Goal: Information Seeking & Learning: Stay updated

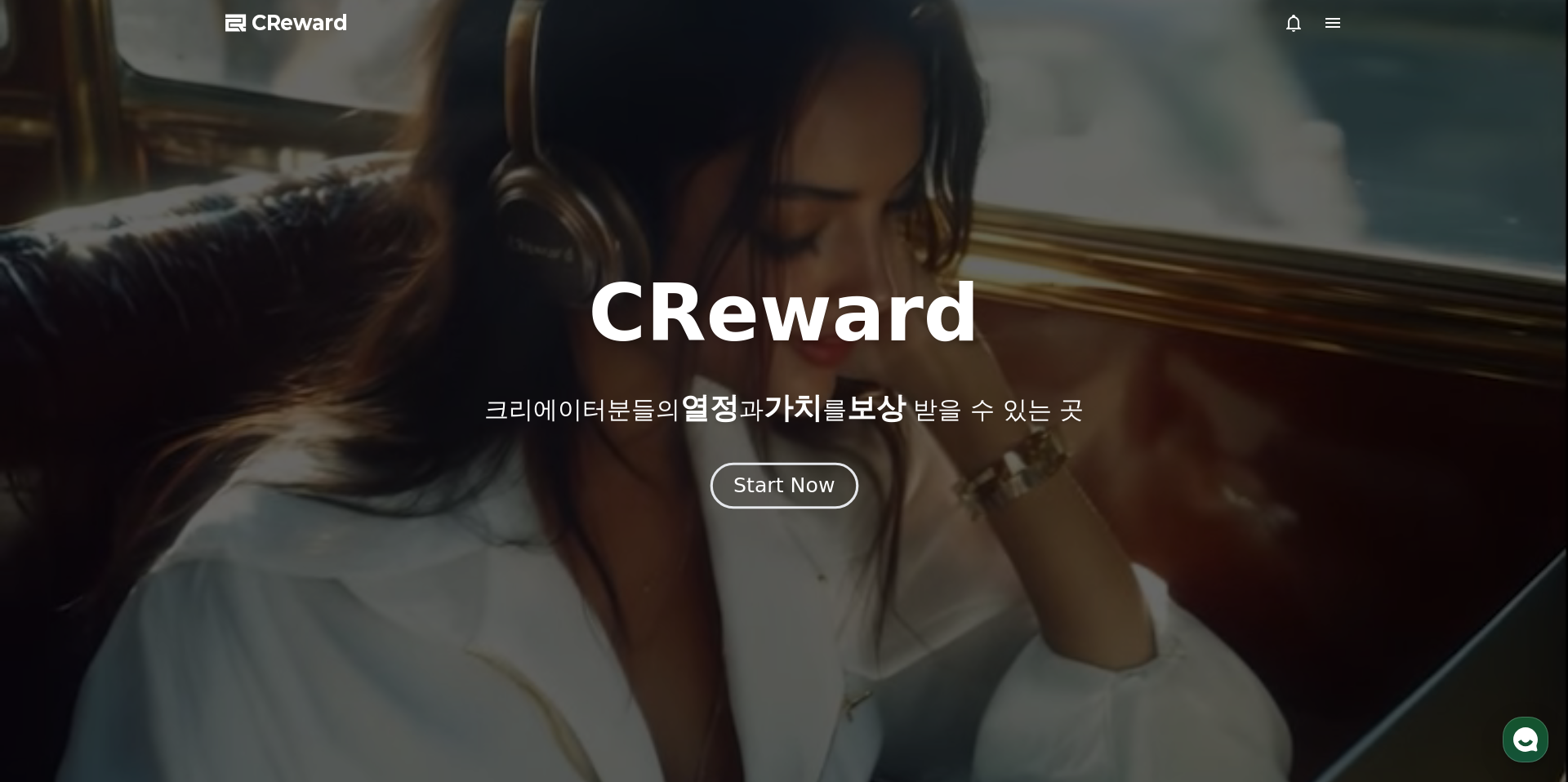
click at [794, 483] on div "Start Now" at bounding box center [784, 486] width 101 height 27
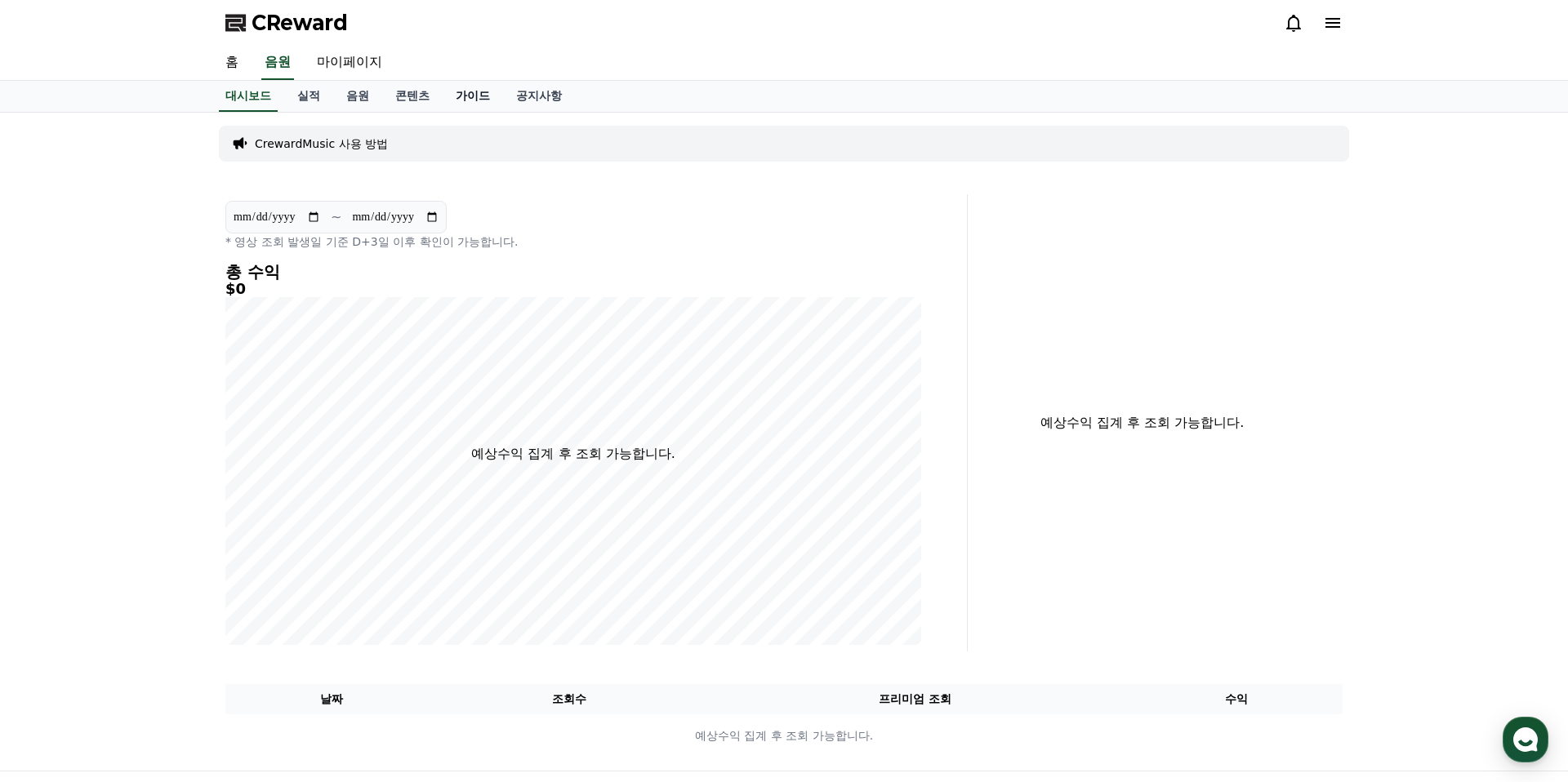
drag, startPoint x: 464, startPoint y: 101, endPoint x: 476, endPoint y: 97, distance: 12.6
click at [464, 101] on link "가이드" at bounding box center [472, 95] width 61 height 31
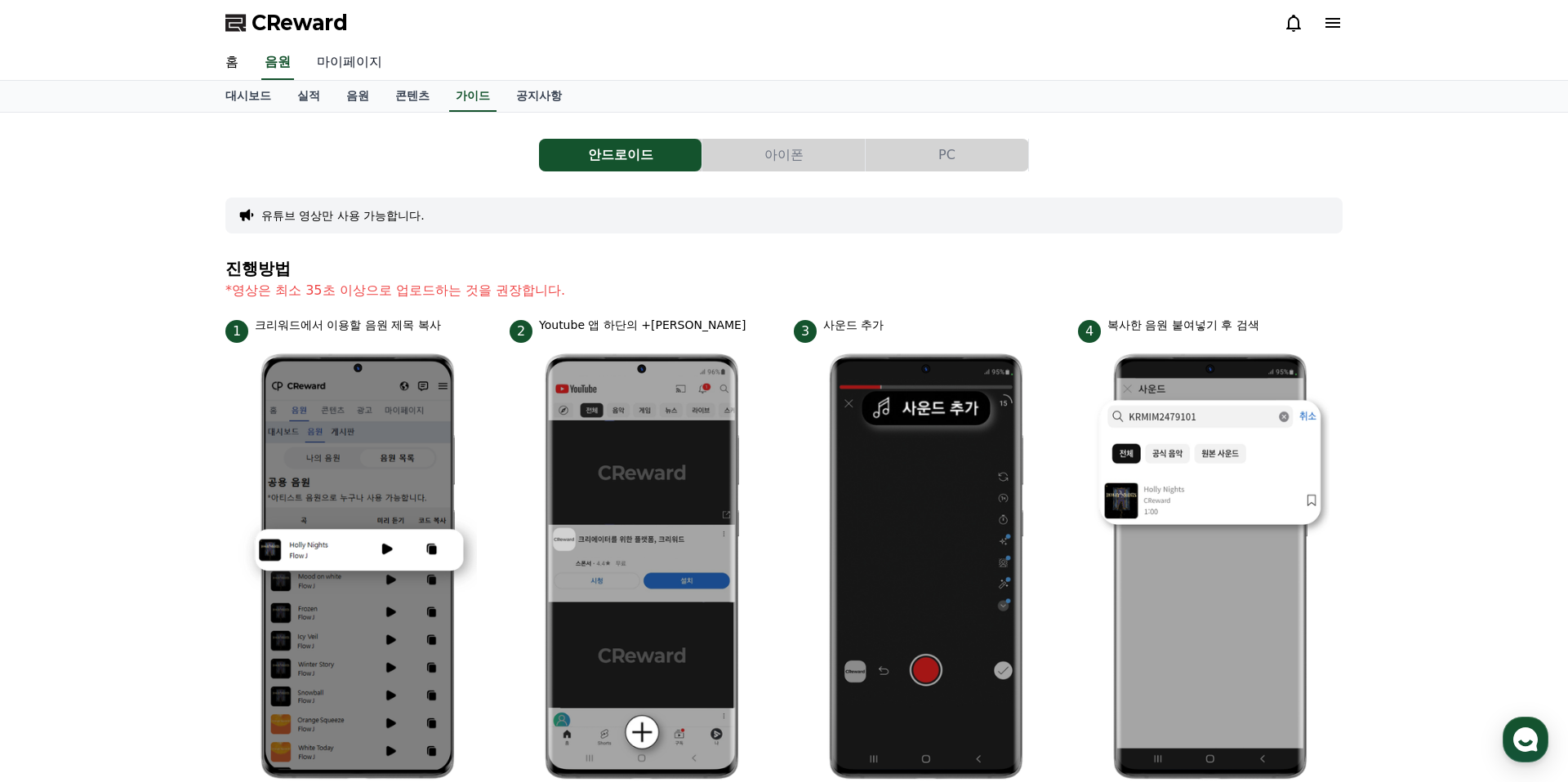
click at [344, 68] on link "마이페이지" at bounding box center [349, 62] width 91 height 34
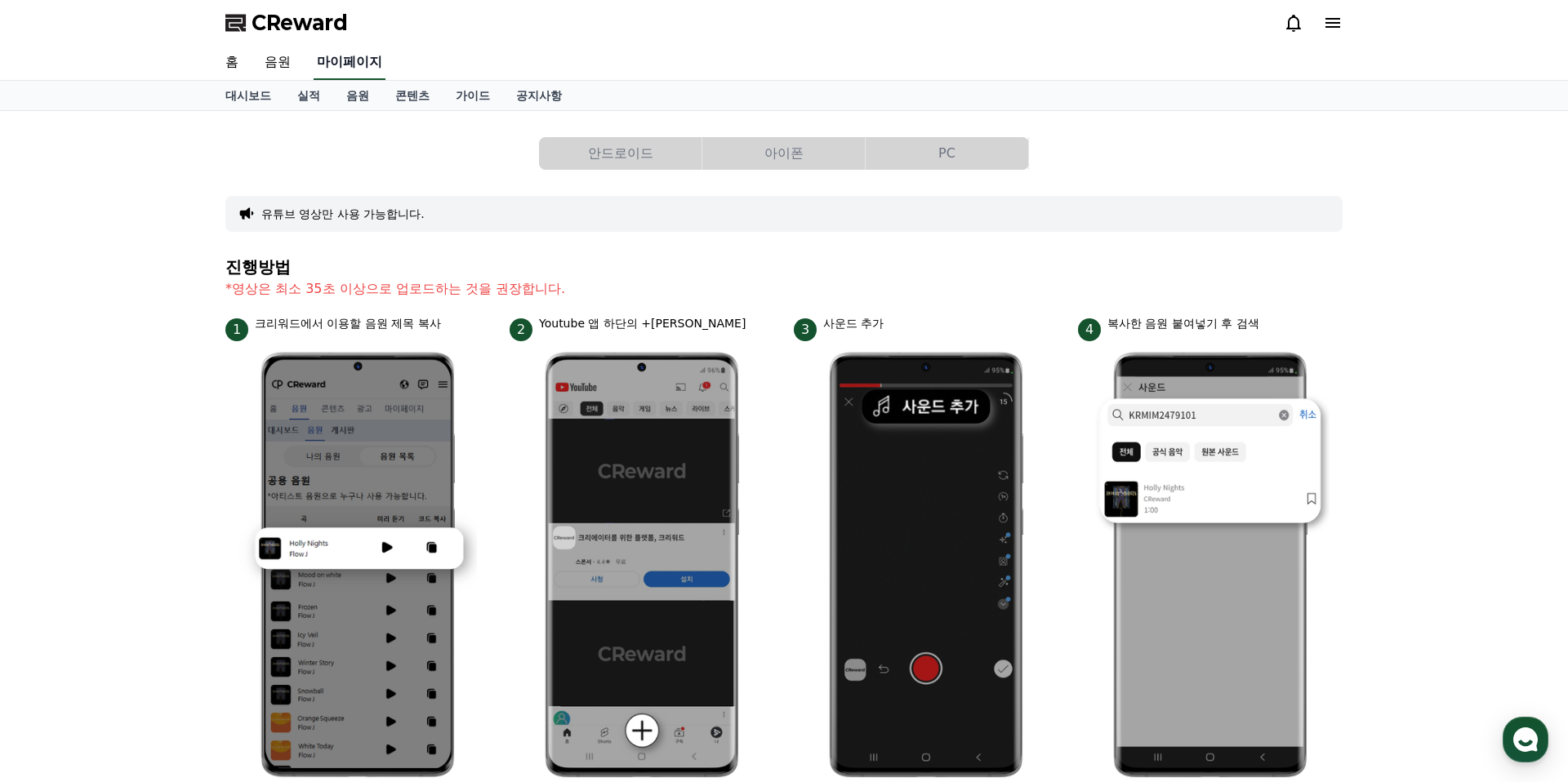
select select "**********"
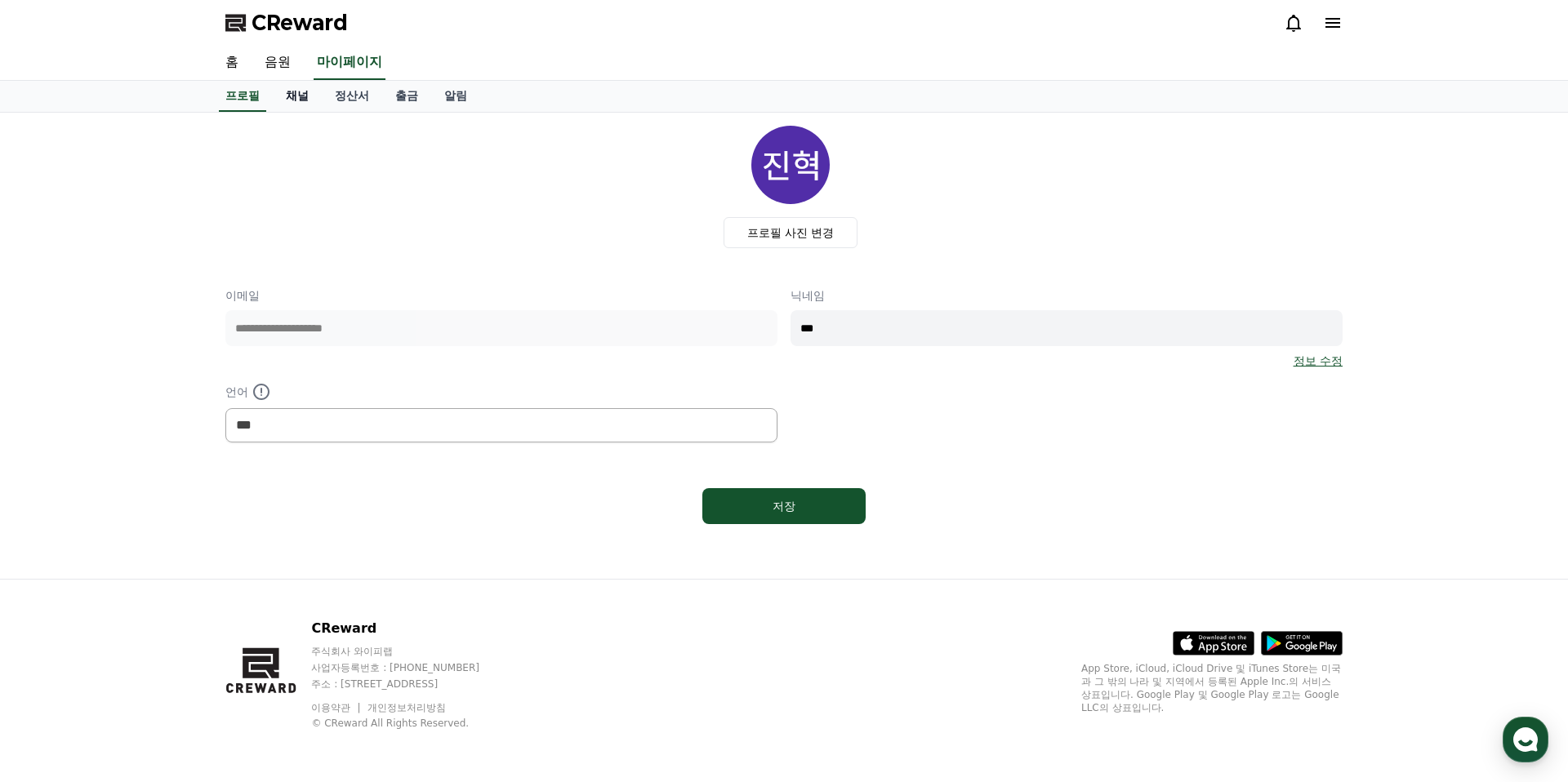
click at [298, 99] on link "채널" at bounding box center [297, 95] width 49 height 31
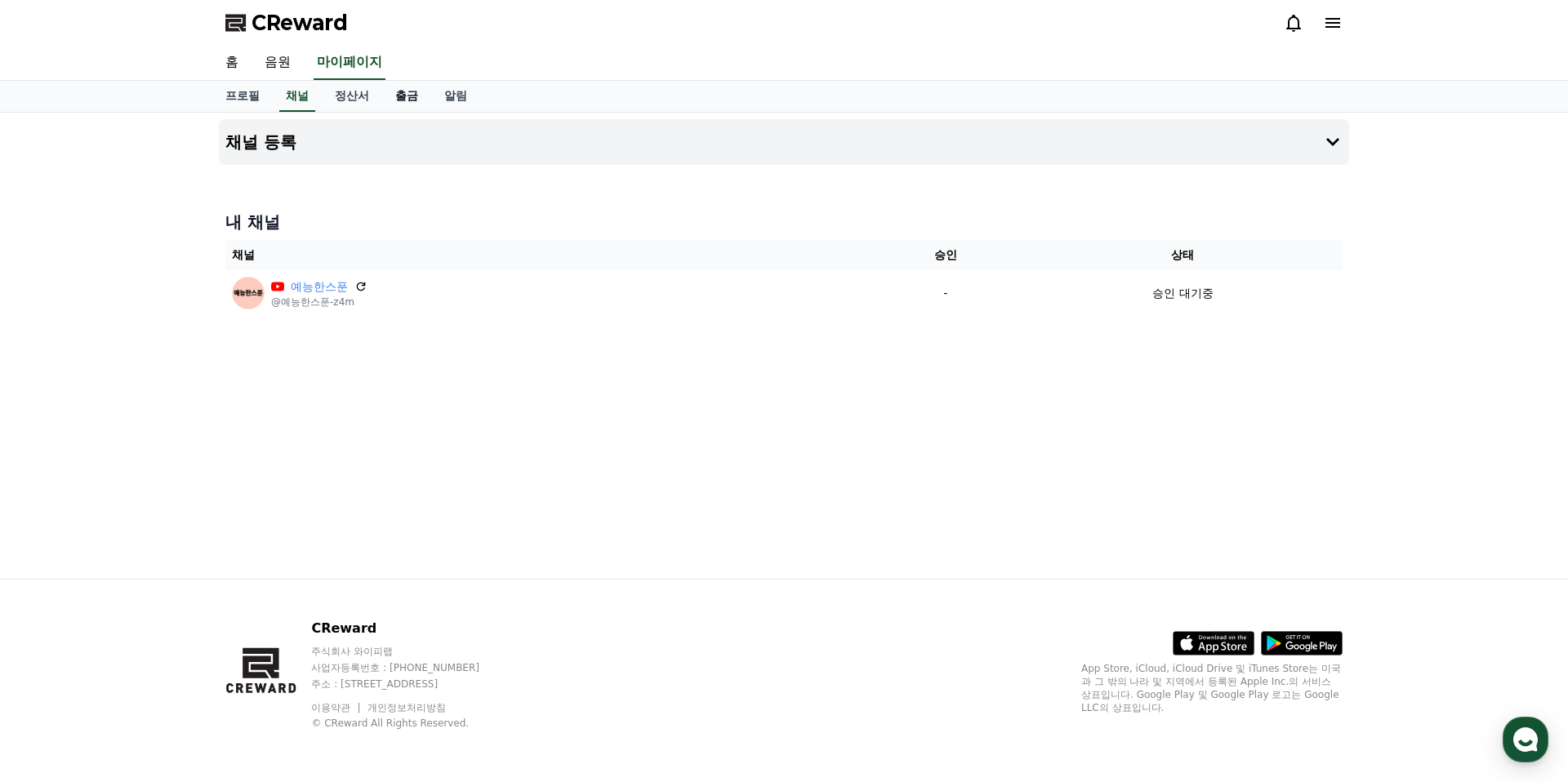
click at [388, 95] on link "출금" at bounding box center [406, 95] width 49 height 31
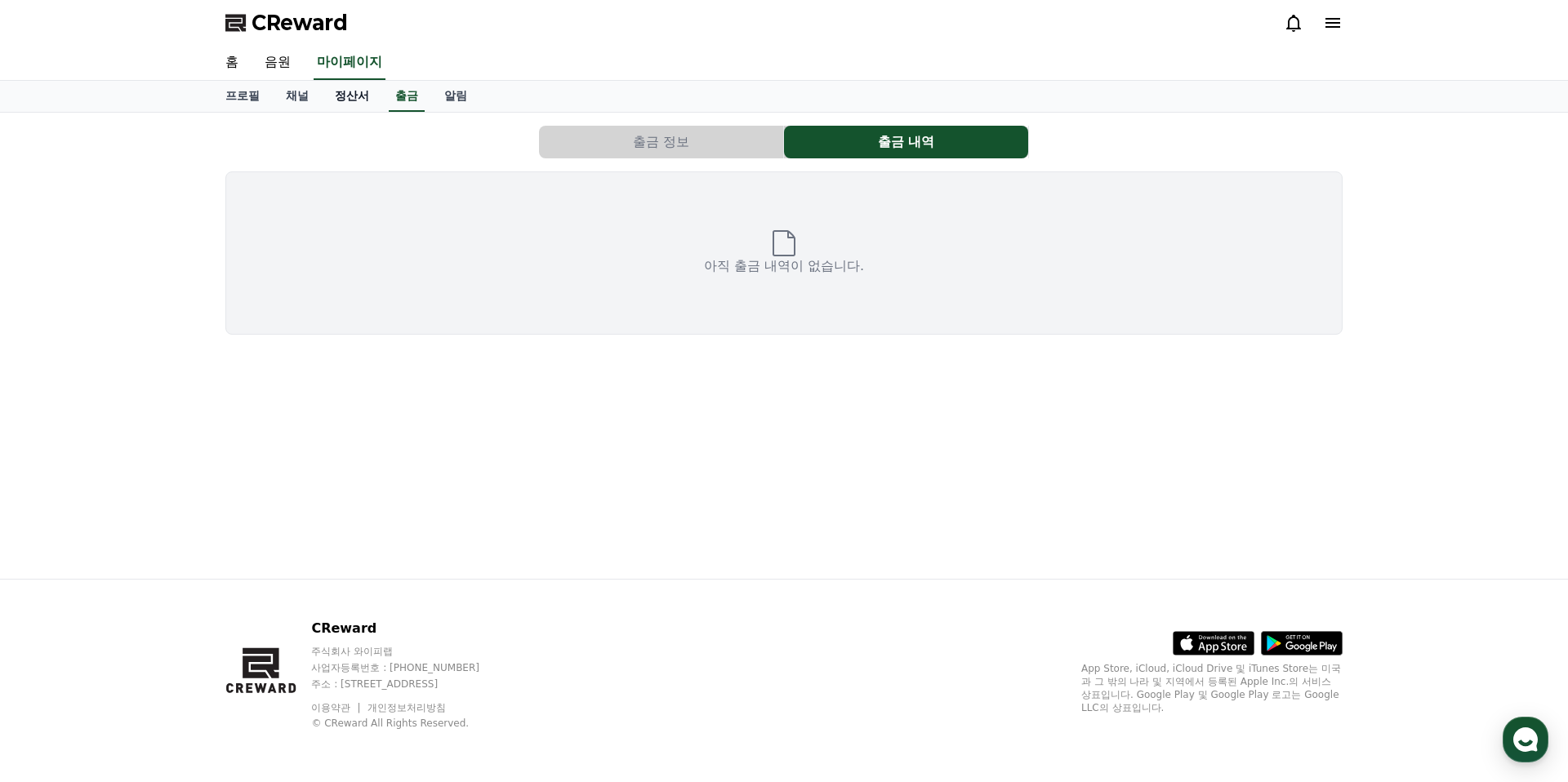
click at [350, 98] on link "정산서" at bounding box center [352, 95] width 61 height 31
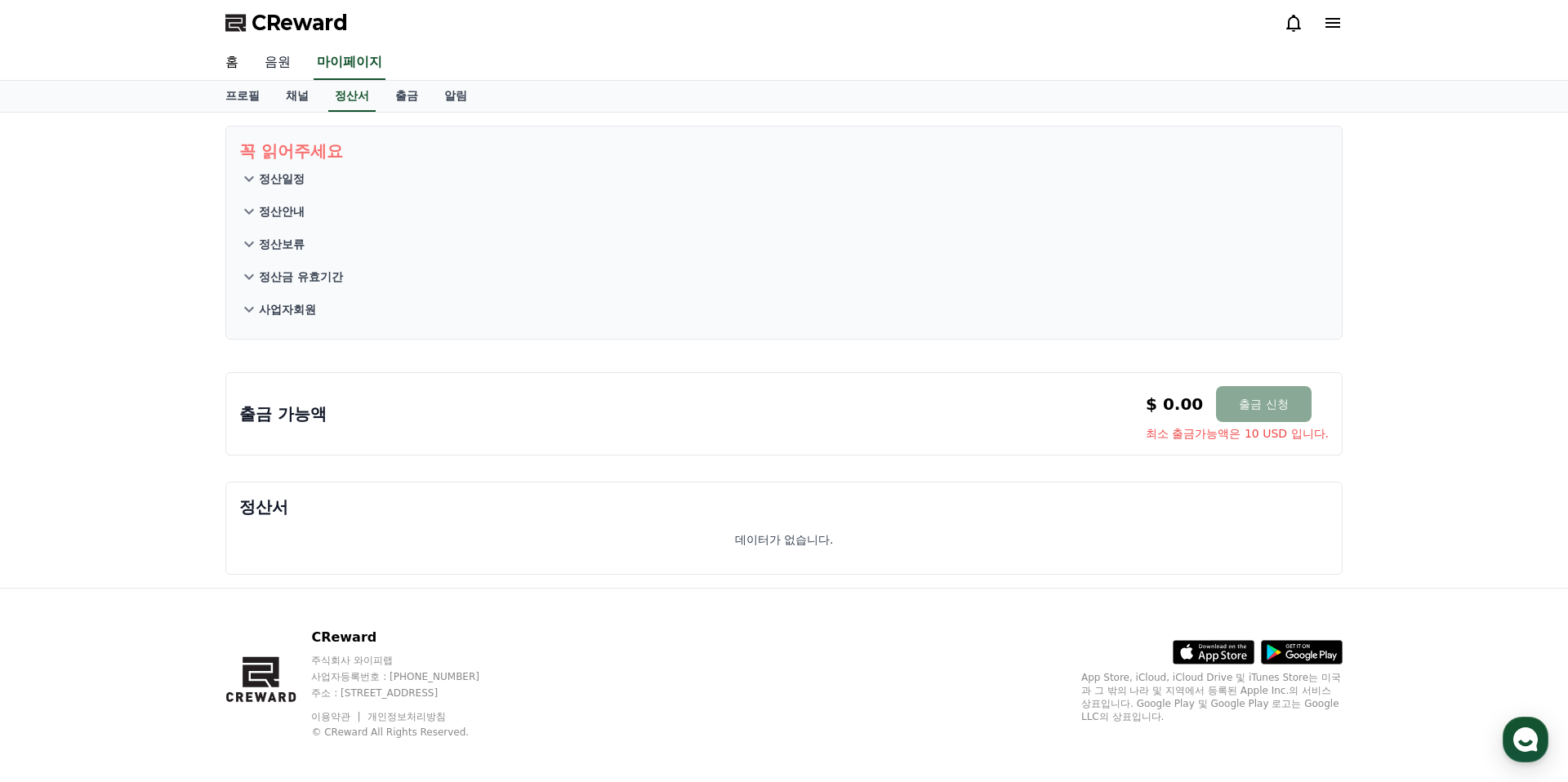
click at [260, 69] on link "음원" at bounding box center [277, 62] width 52 height 34
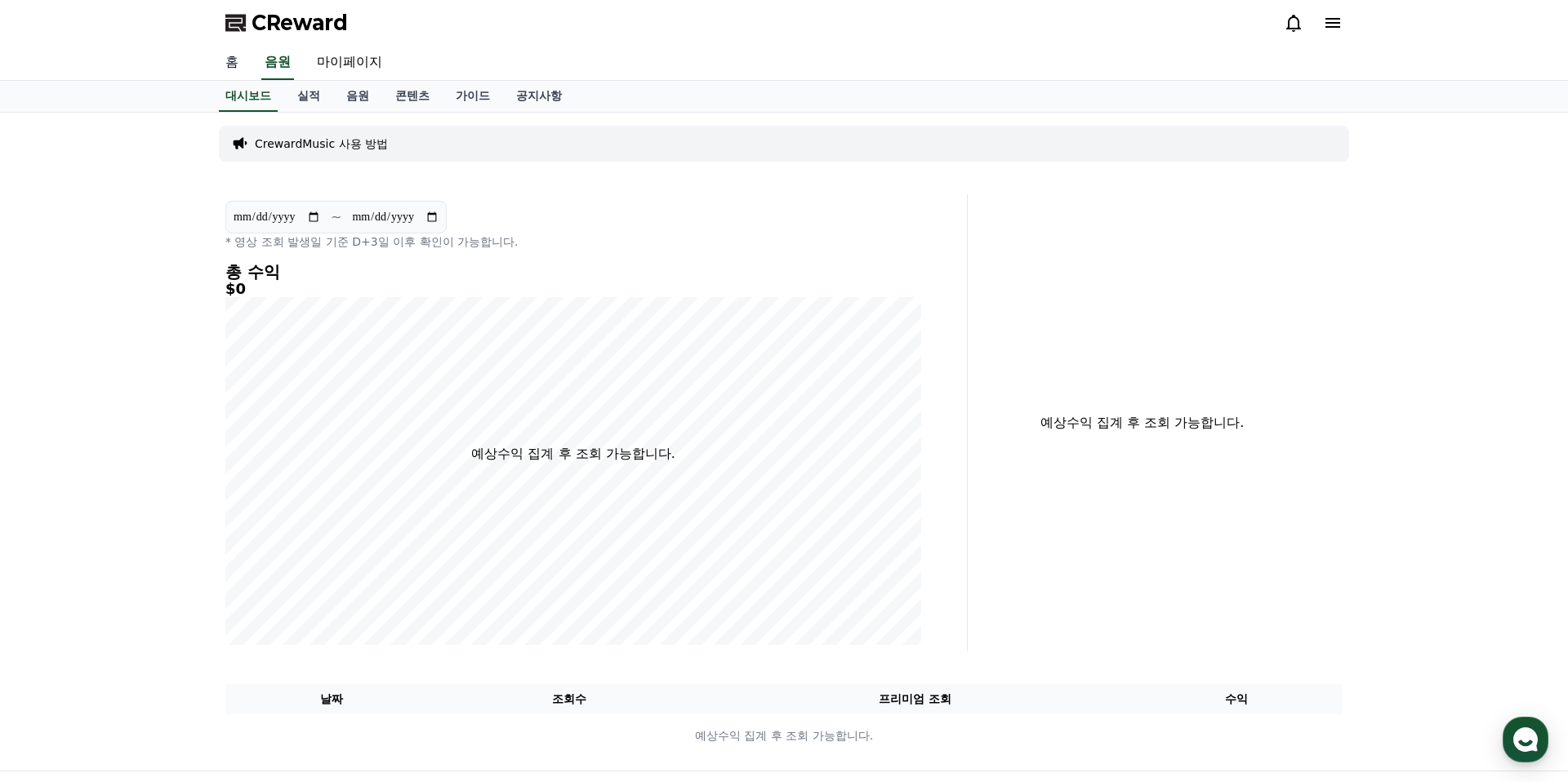
click at [224, 59] on link "홈" at bounding box center [232, 62] width 39 height 34
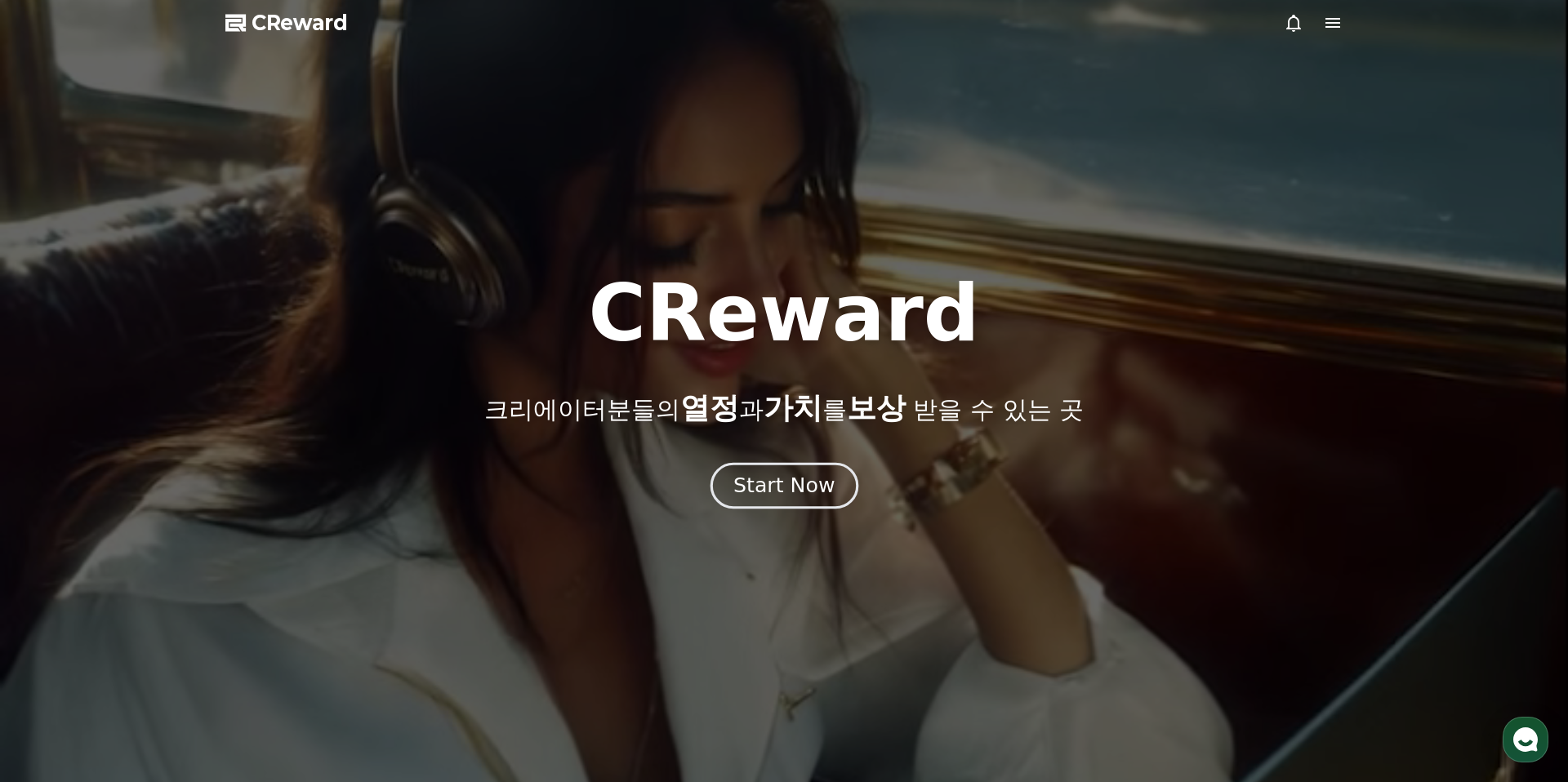
click at [819, 477] on div "Start Now" at bounding box center [784, 486] width 101 height 27
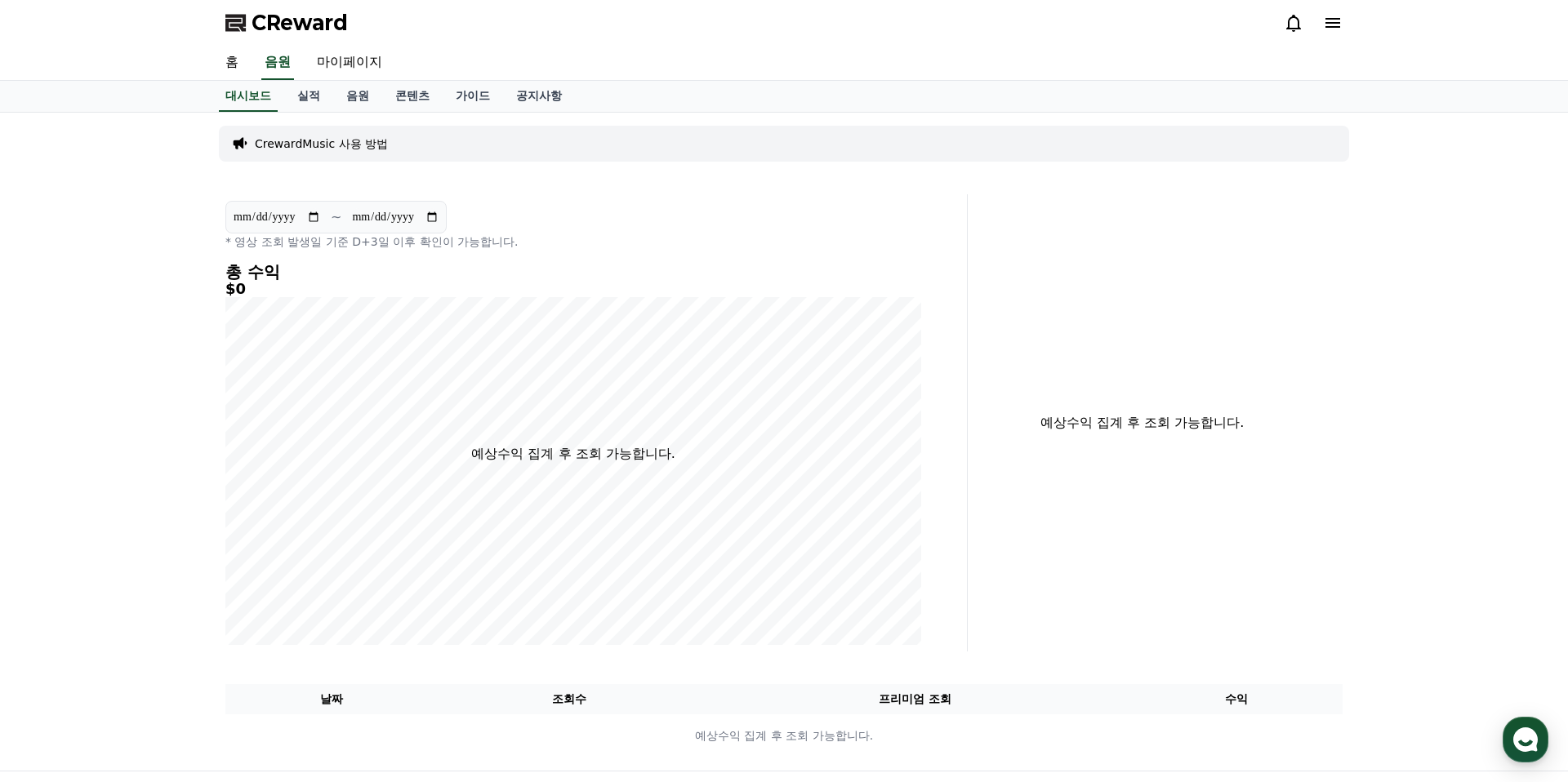
click at [345, 139] on p "CrewardMusic 사용 방법" at bounding box center [321, 144] width 133 height 17
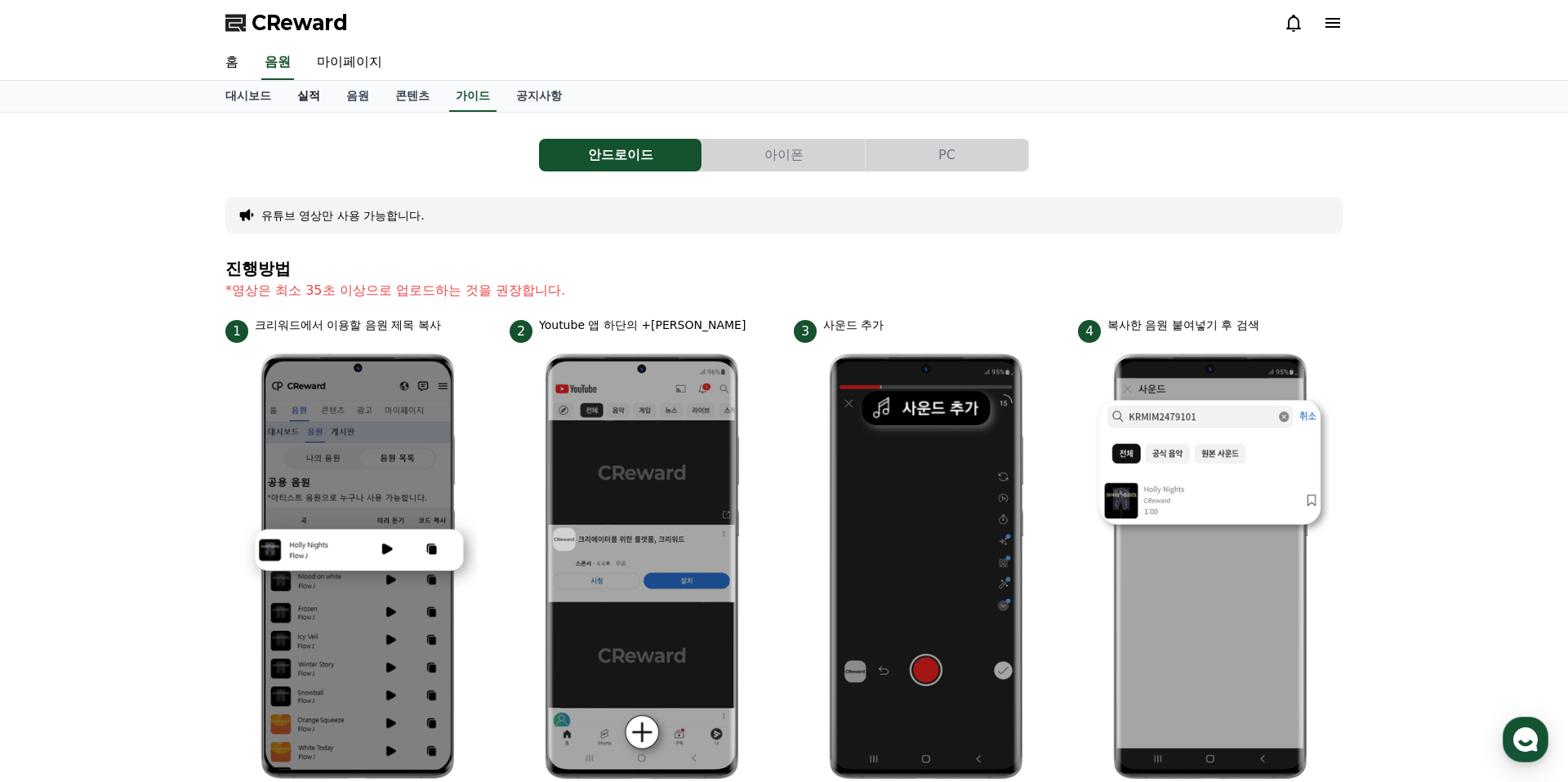
click at [315, 94] on link "실적" at bounding box center [308, 95] width 49 height 31
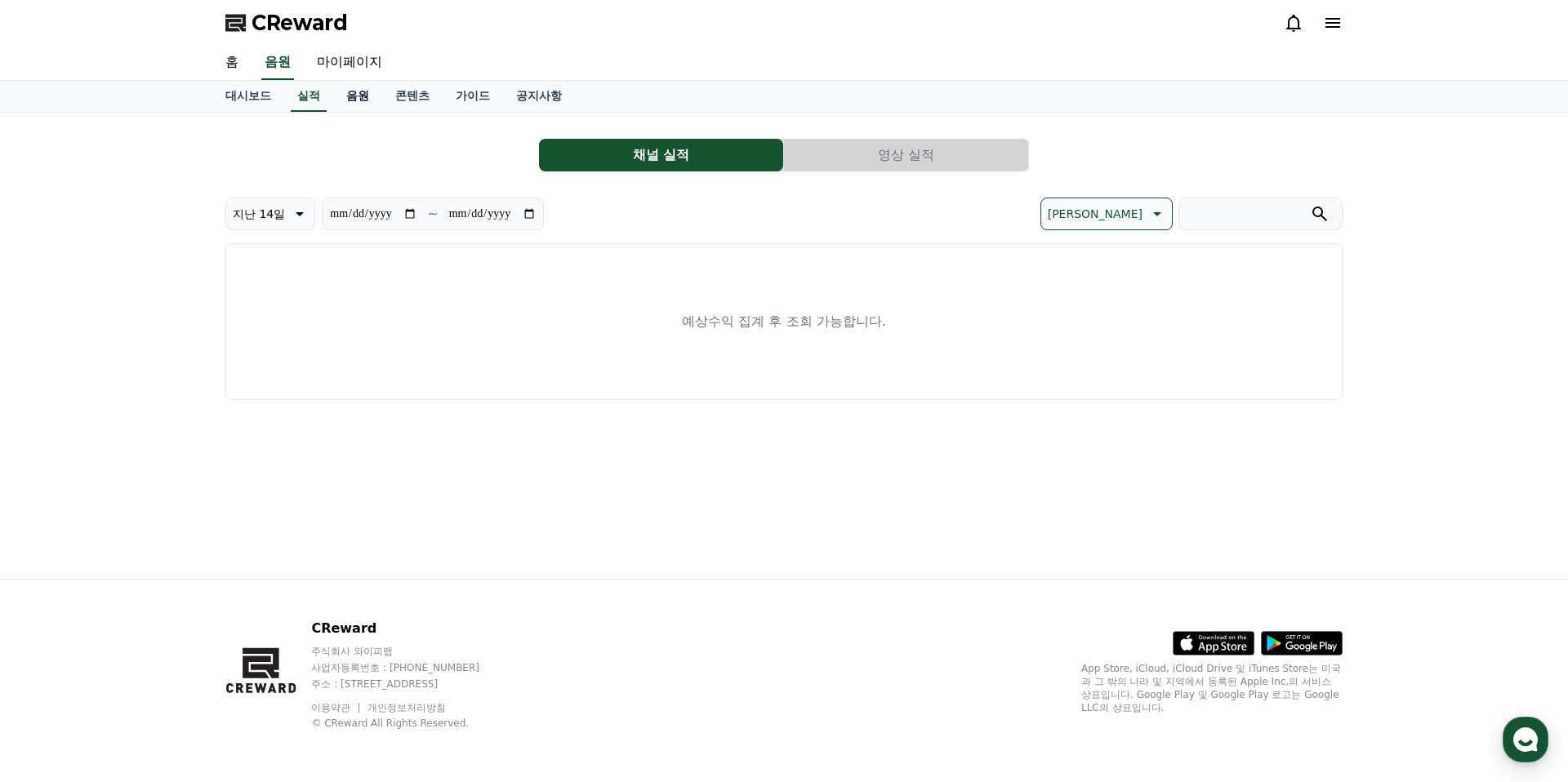
click at [350, 96] on link "음원" at bounding box center [357, 95] width 49 height 31
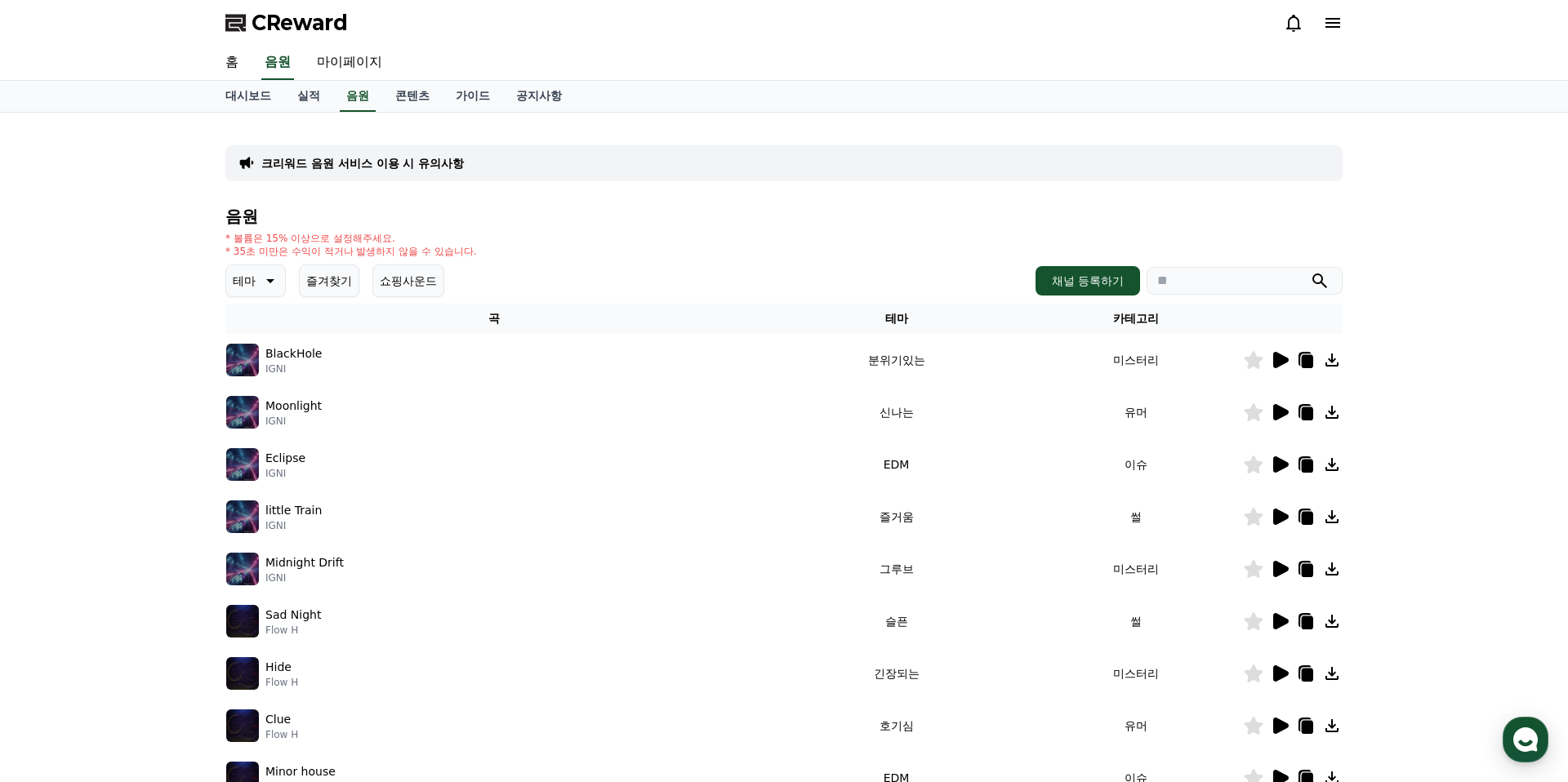
click at [442, 152] on div "크리워드 음원 서비스 이용 시 유의사항" at bounding box center [784, 163] width 1117 height 36
click at [406, 164] on p "크리워드 음원 서비스 이용 시 유의사항" at bounding box center [363, 164] width 203 height 17
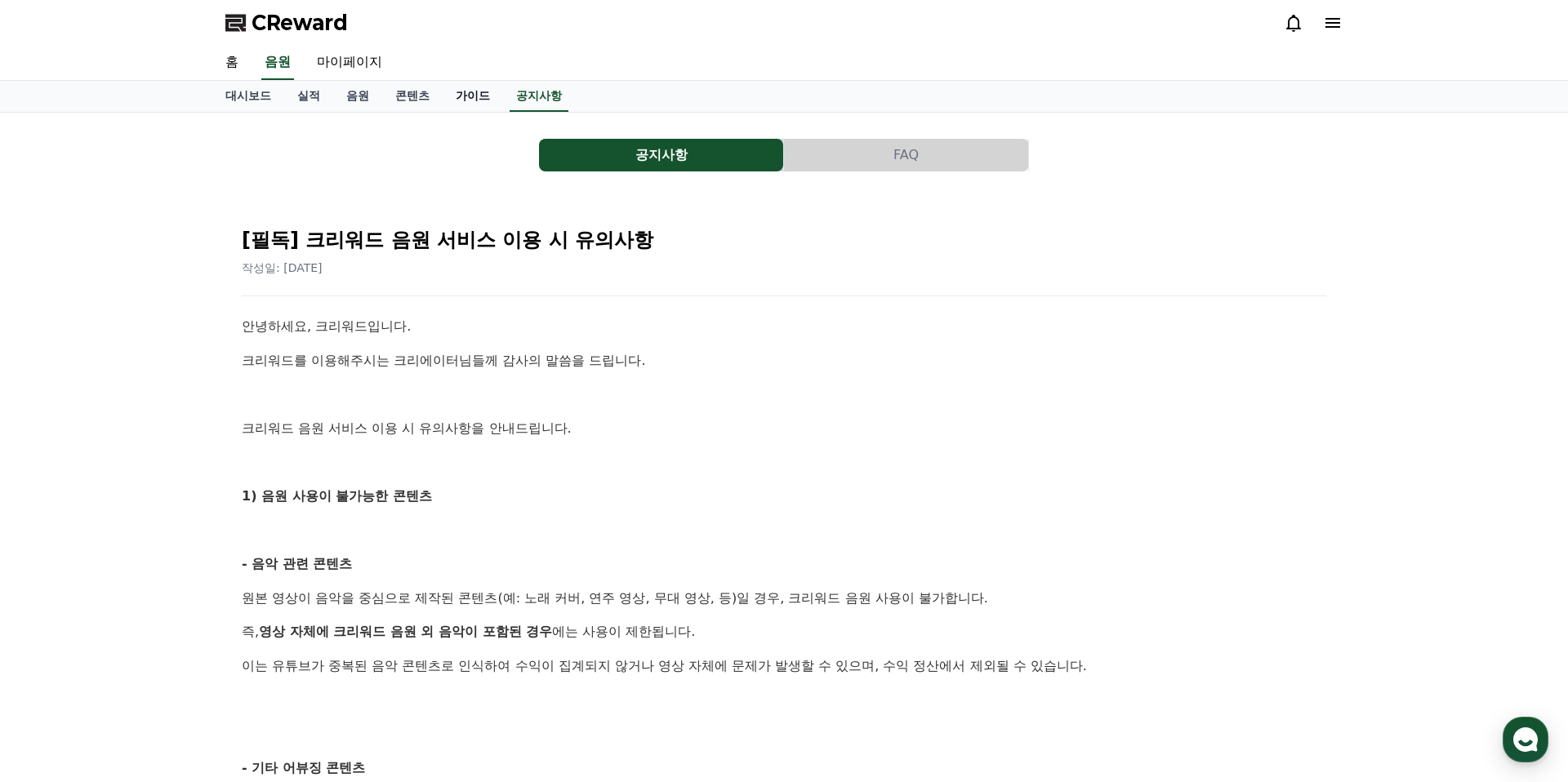
click at [455, 91] on link "가이드" at bounding box center [472, 95] width 61 height 31
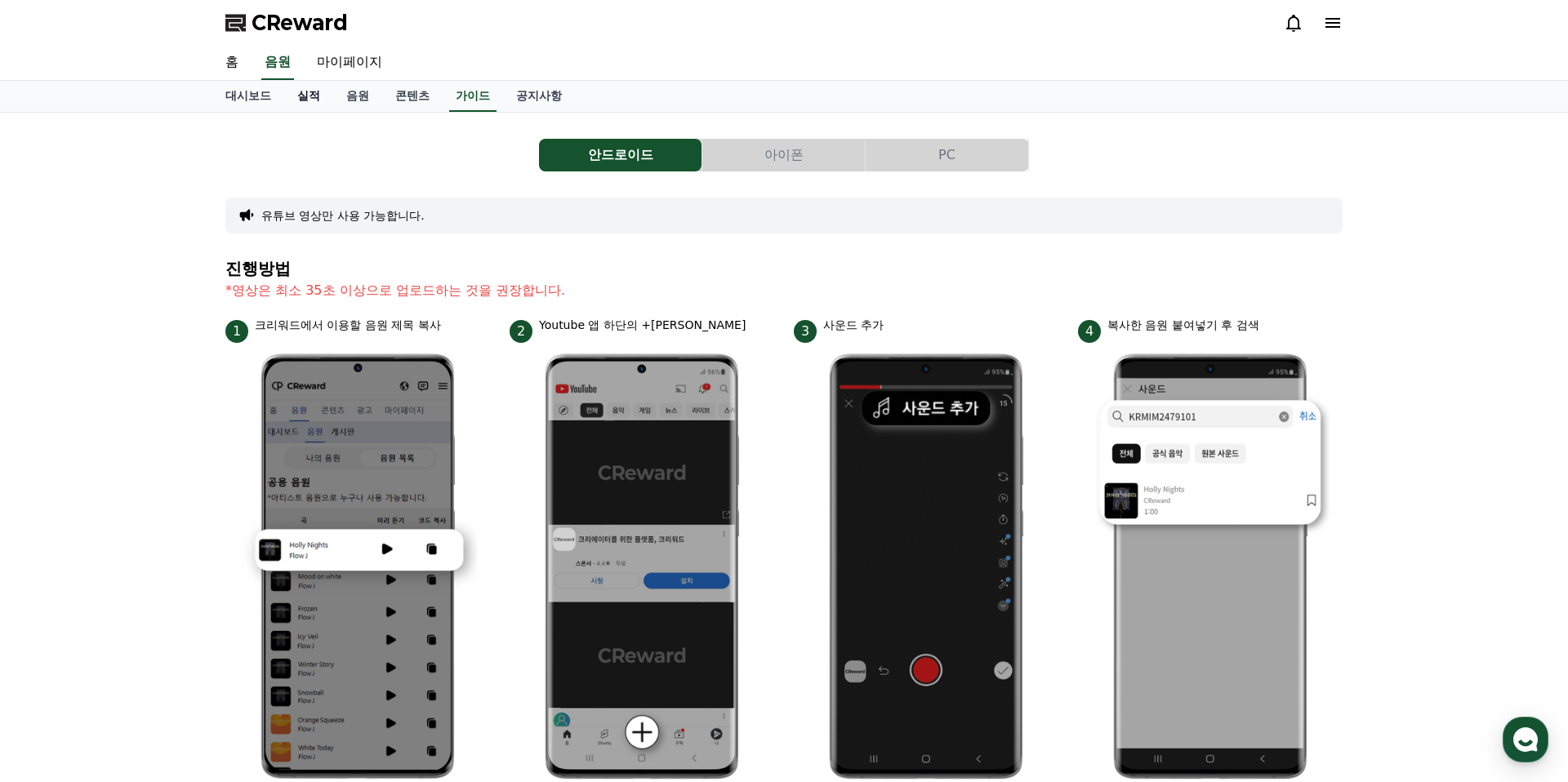
click at [301, 102] on link "실적" at bounding box center [308, 95] width 49 height 31
click at [300, 101] on link "실적" at bounding box center [308, 95] width 36 height 31
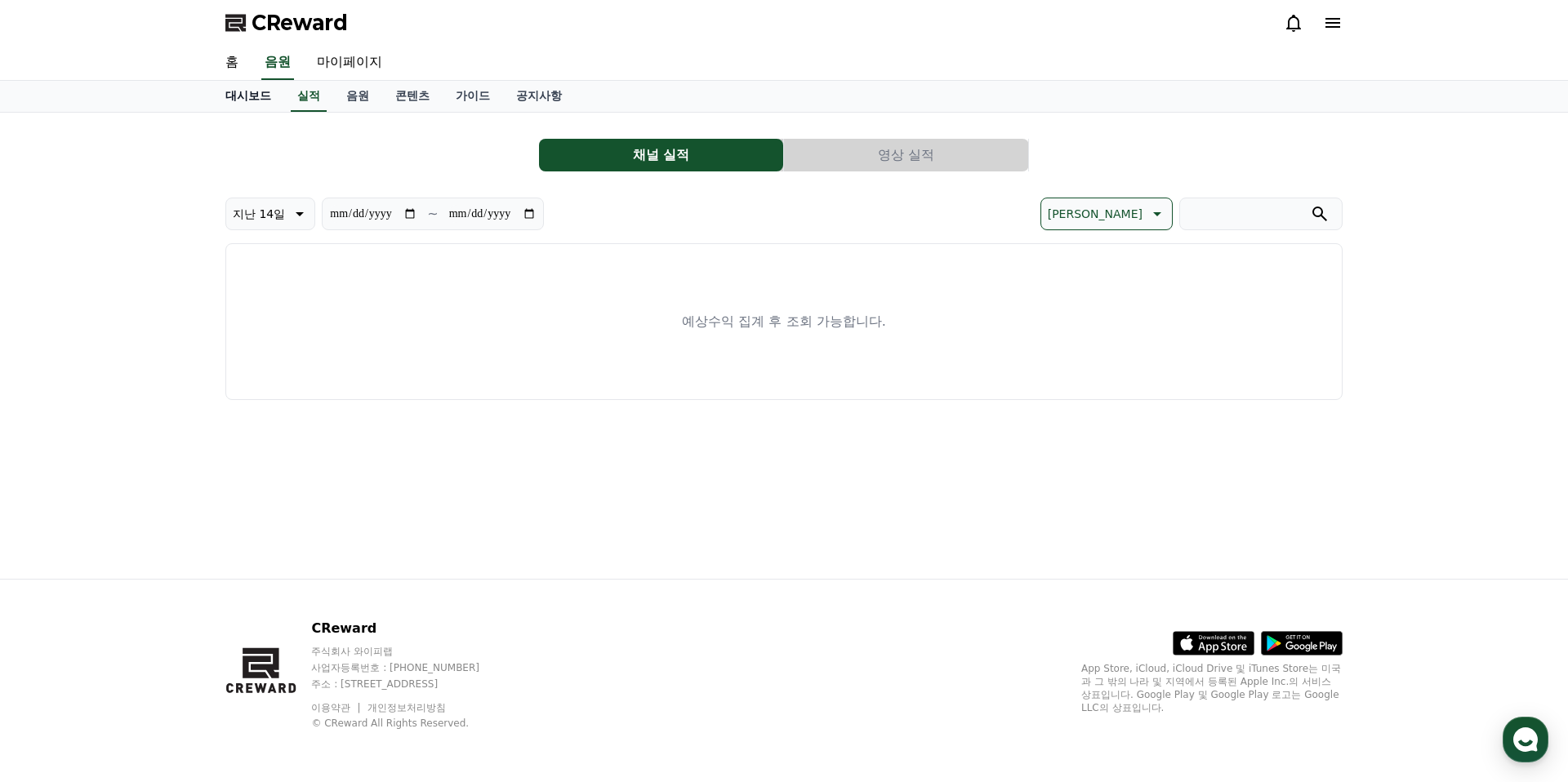
click at [222, 90] on link "대시보드" at bounding box center [248, 95] width 72 height 31
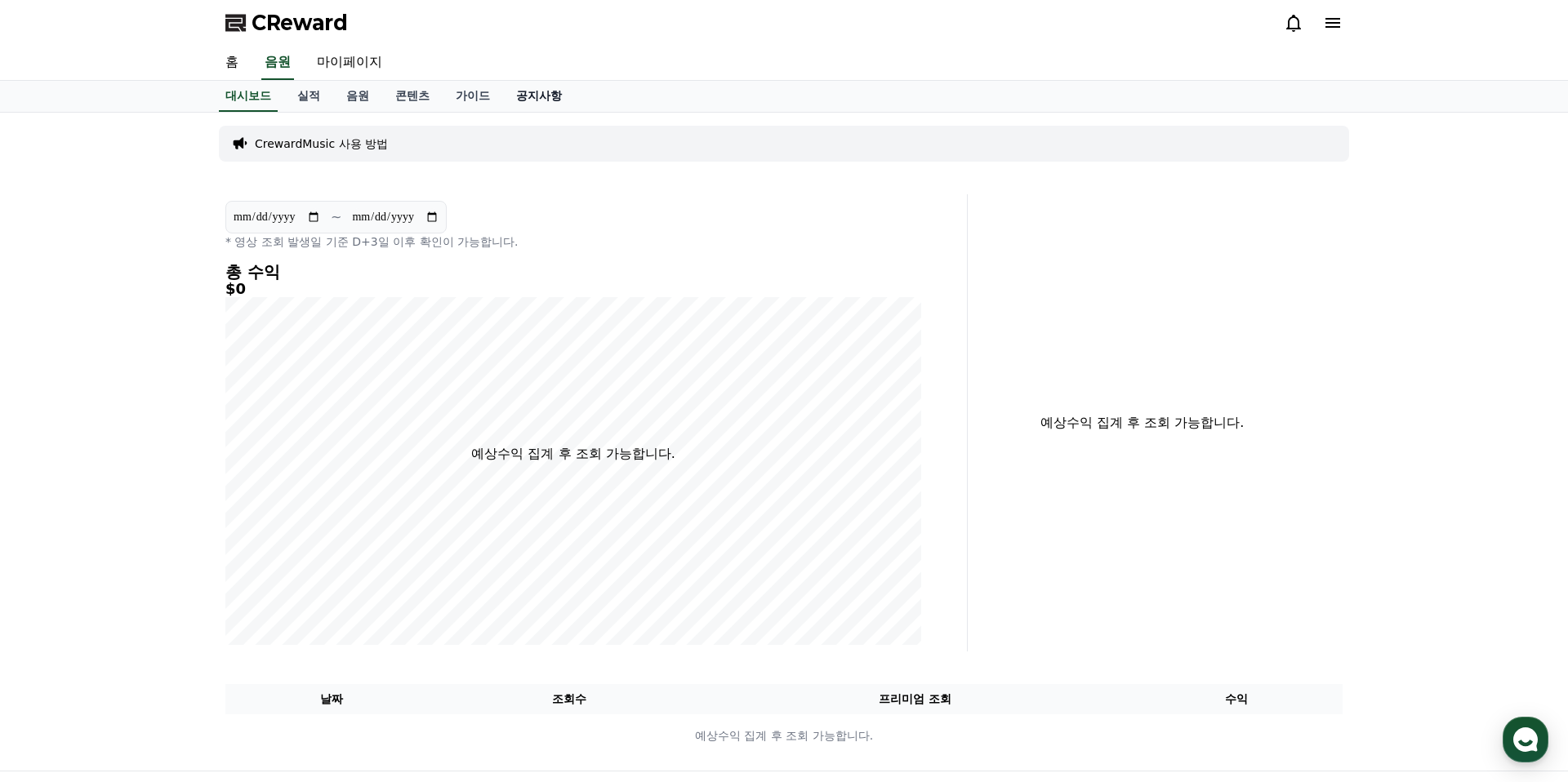
click at [530, 98] on link "공지사항" at bounding box center [539, 95] width 72 height 31
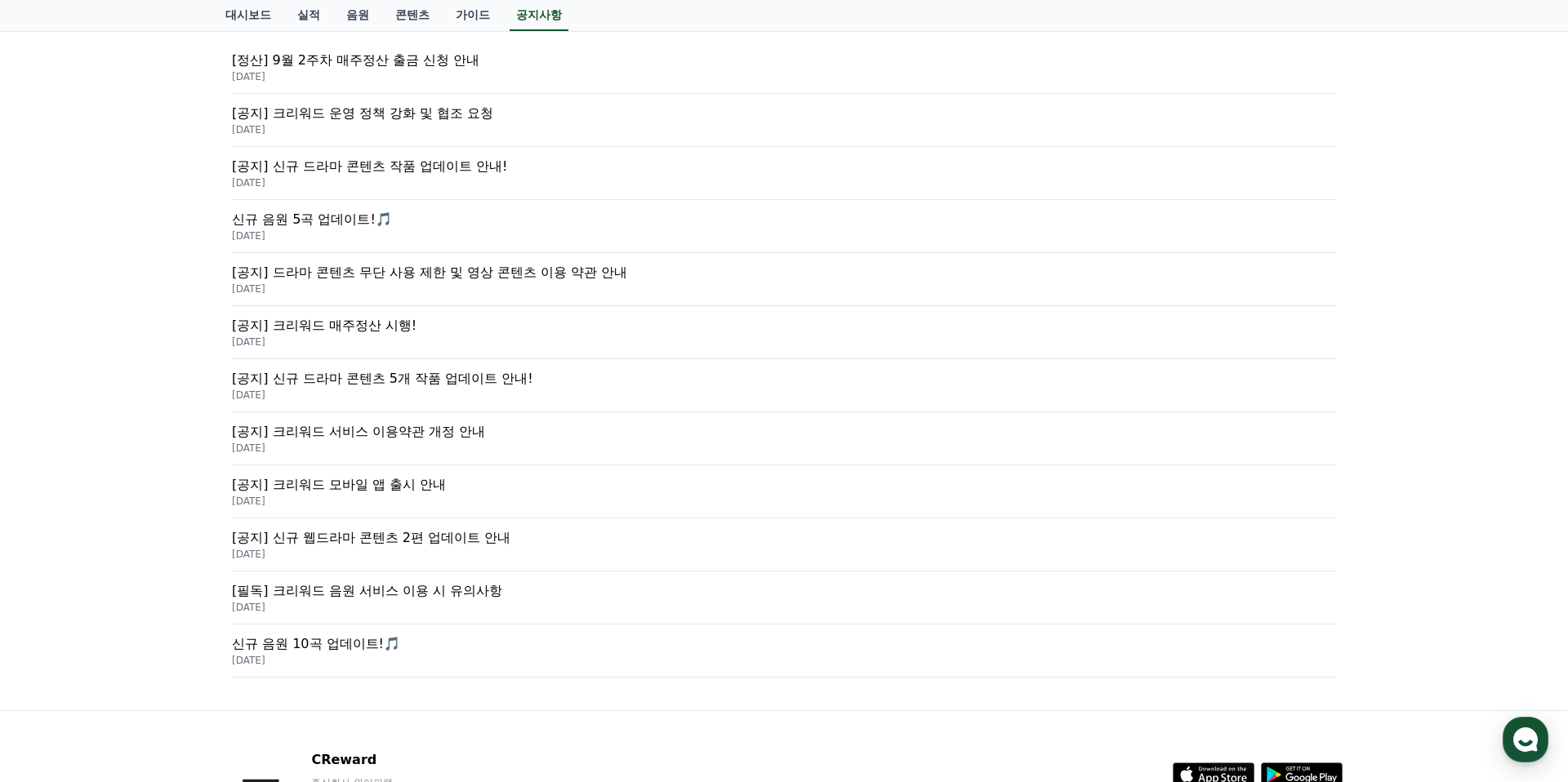
scroll to position [256, 0]
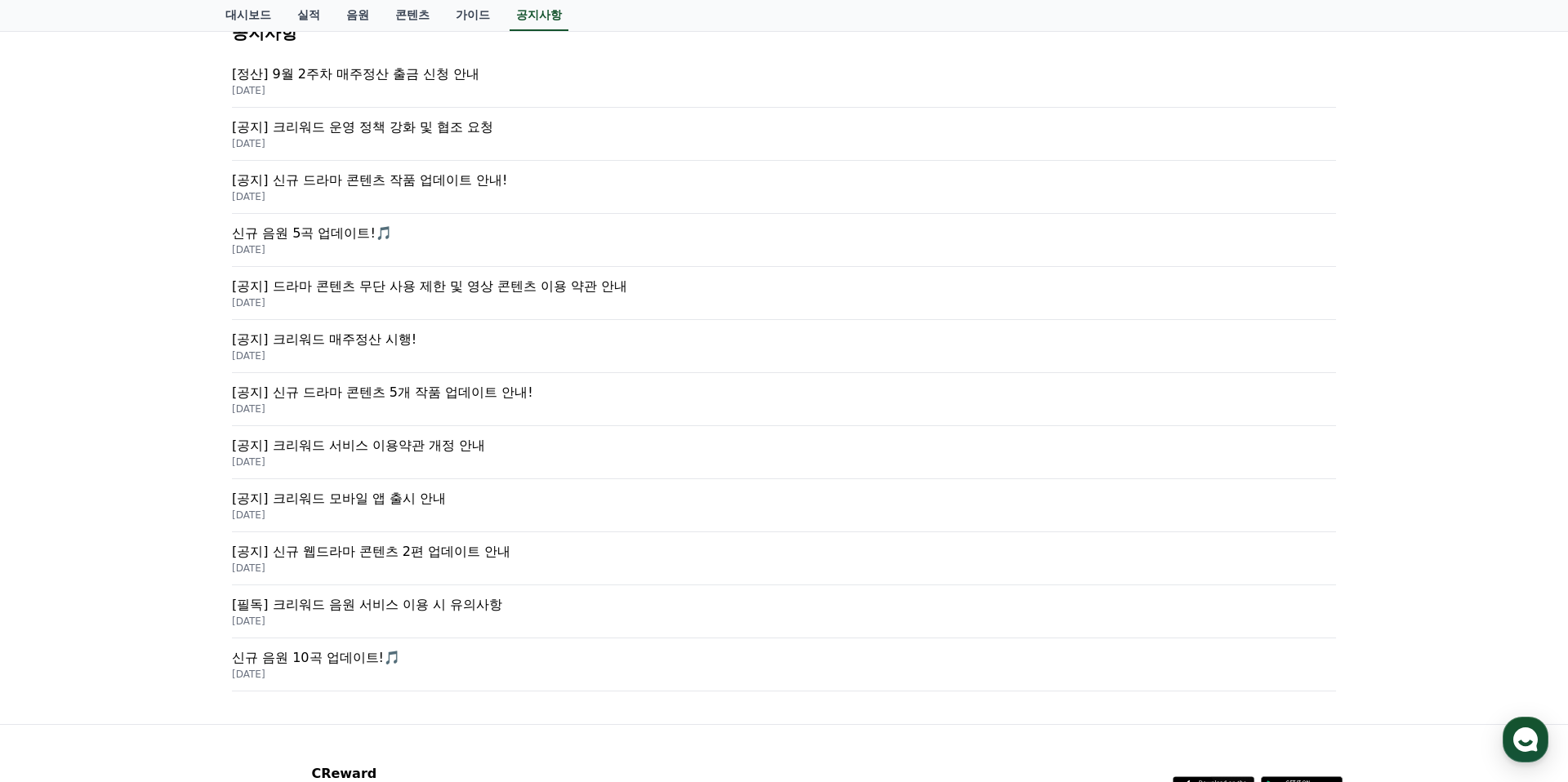
click at [354, 337] on p "[공지] 크리워드 매주정산 시행!" at bounding box center [784, 340] width 1104 height 20
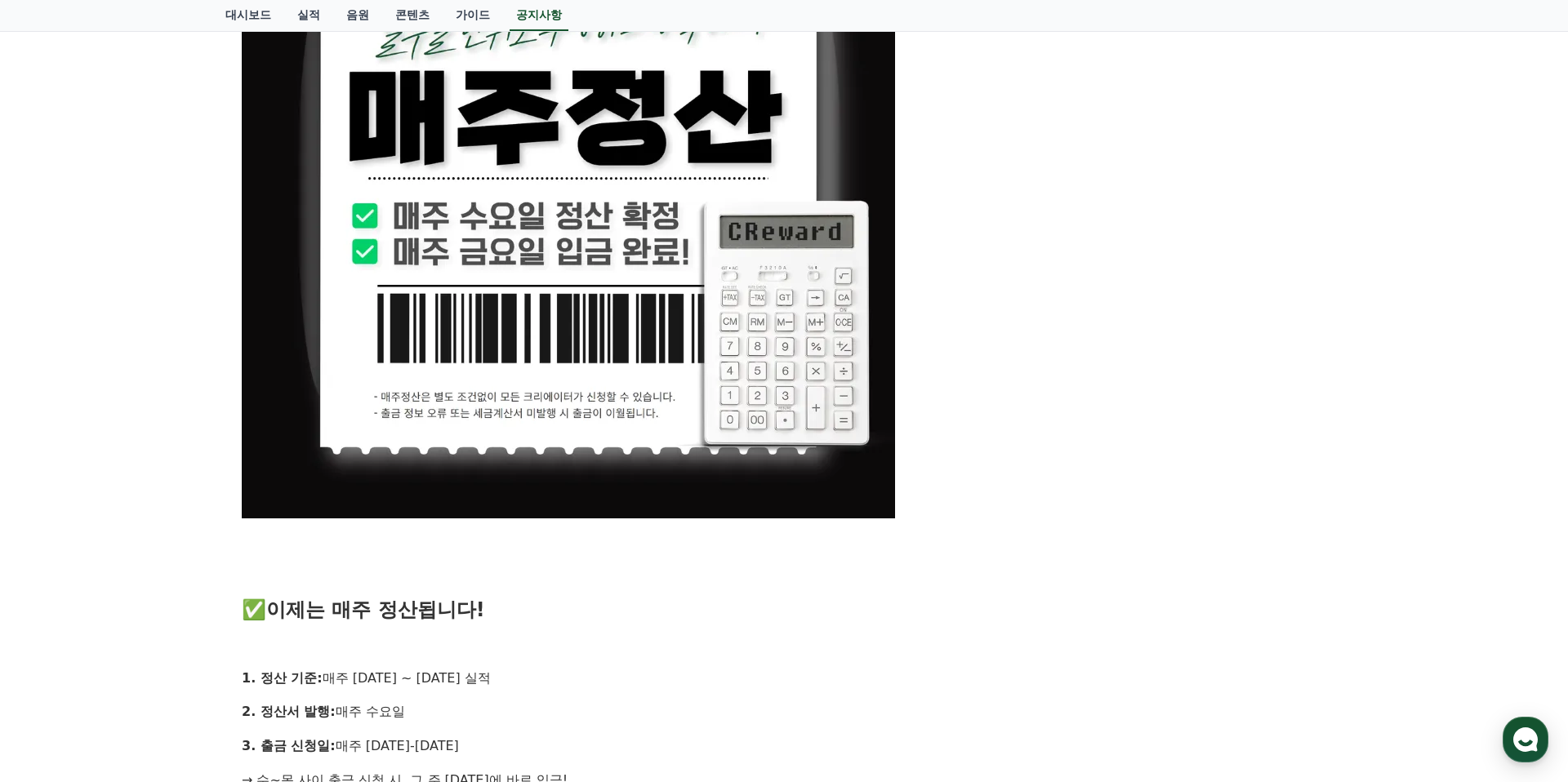
scroll to position [213, 0]
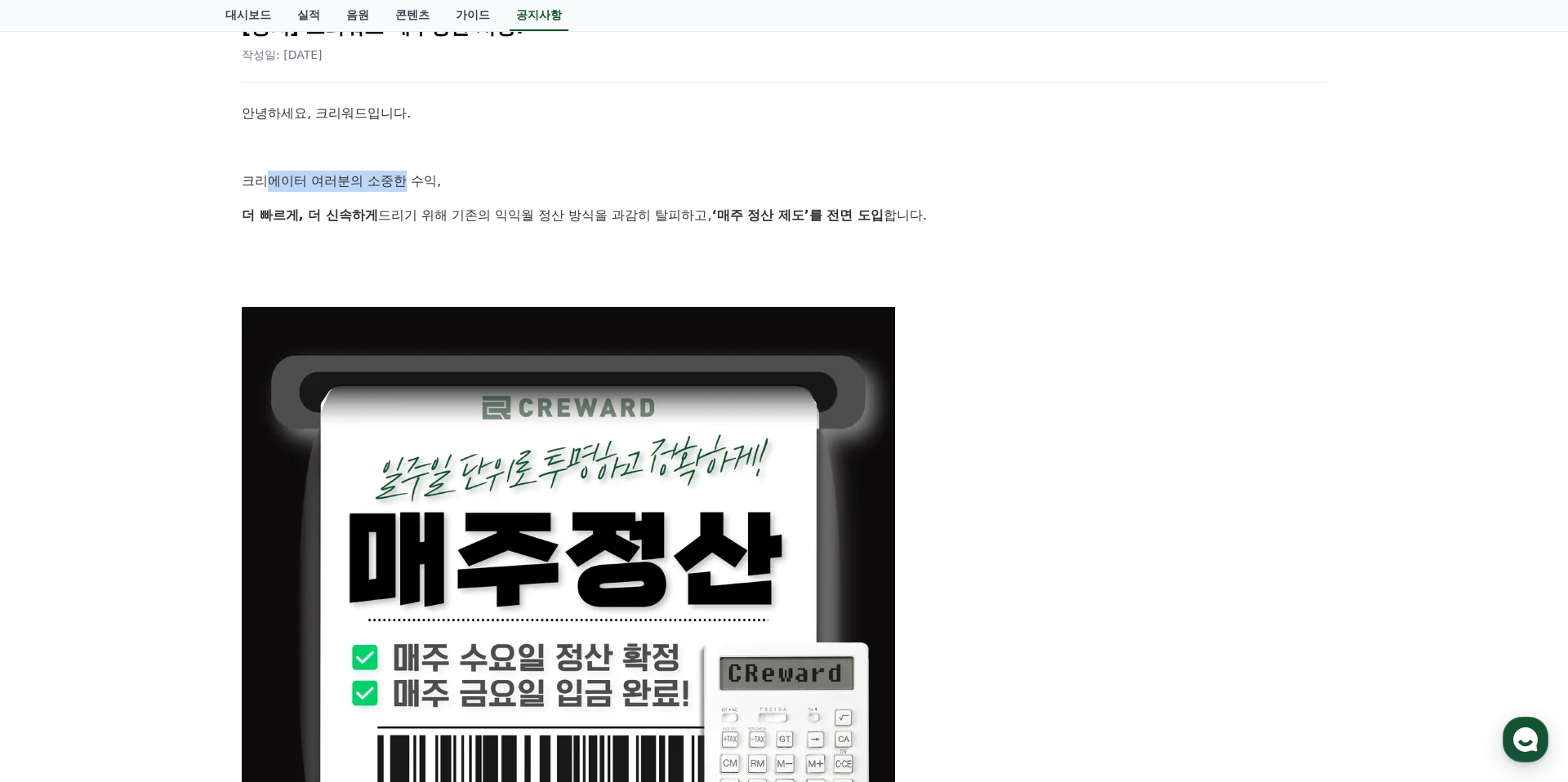
drag, startPoint x: 261, startPoint y: 174, endPoint x: 383, endPoint y: 180, distance: 122.1
click at [382, 180] on p "크리에이터 여러분의 소중한 수익," at bounding box center [784, 182] width 1084 height 22
click at [390, 180] on p "크리에이터 여러분의 소중한 수익," at bounding box center [784, 182] width 1084 height 22
drag, startPoint x: 483, startPoint y: 220, endPoint x: 666, endPoint y: 222, distance: 183.0
click at [644, 222] on p "더 빠르게, 더 신속하게 드리기 위해 기존의 익익월 정산 방식을 과감히 탈피하고, ‘매주 정산 제도’를 전면 도입 합니다." at bounding box center [784, 216] width 1084 height 22
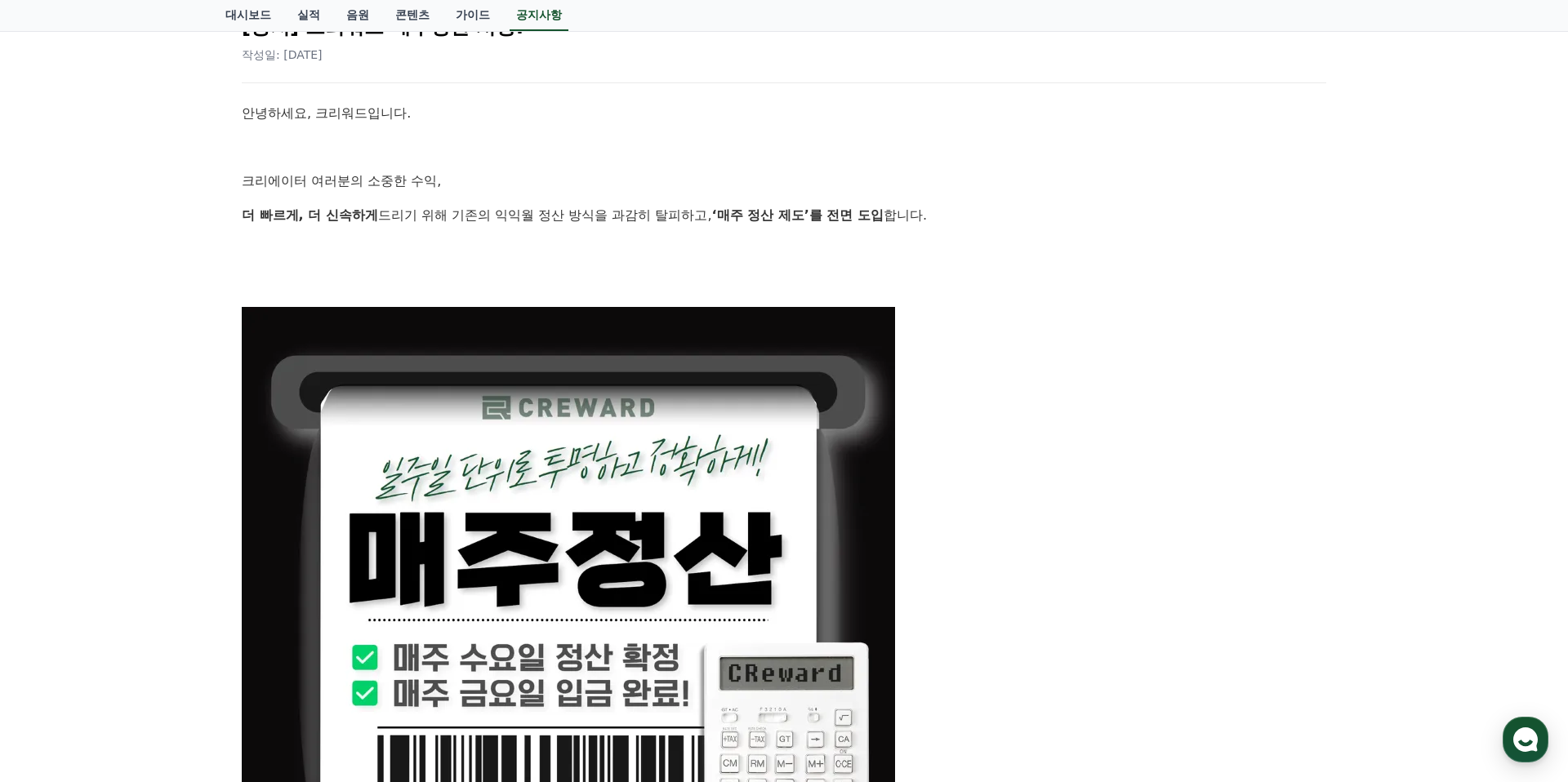
click at [665, 223] on p "더 빠르게, 더 신속하게 드리기 위해 기존의 익익월 정산 방식을 과감히 탈피하고, ‘매주 정산 제도’를 전면 도입 합니다." at bounding box center [784, 216] width 1084 height 22
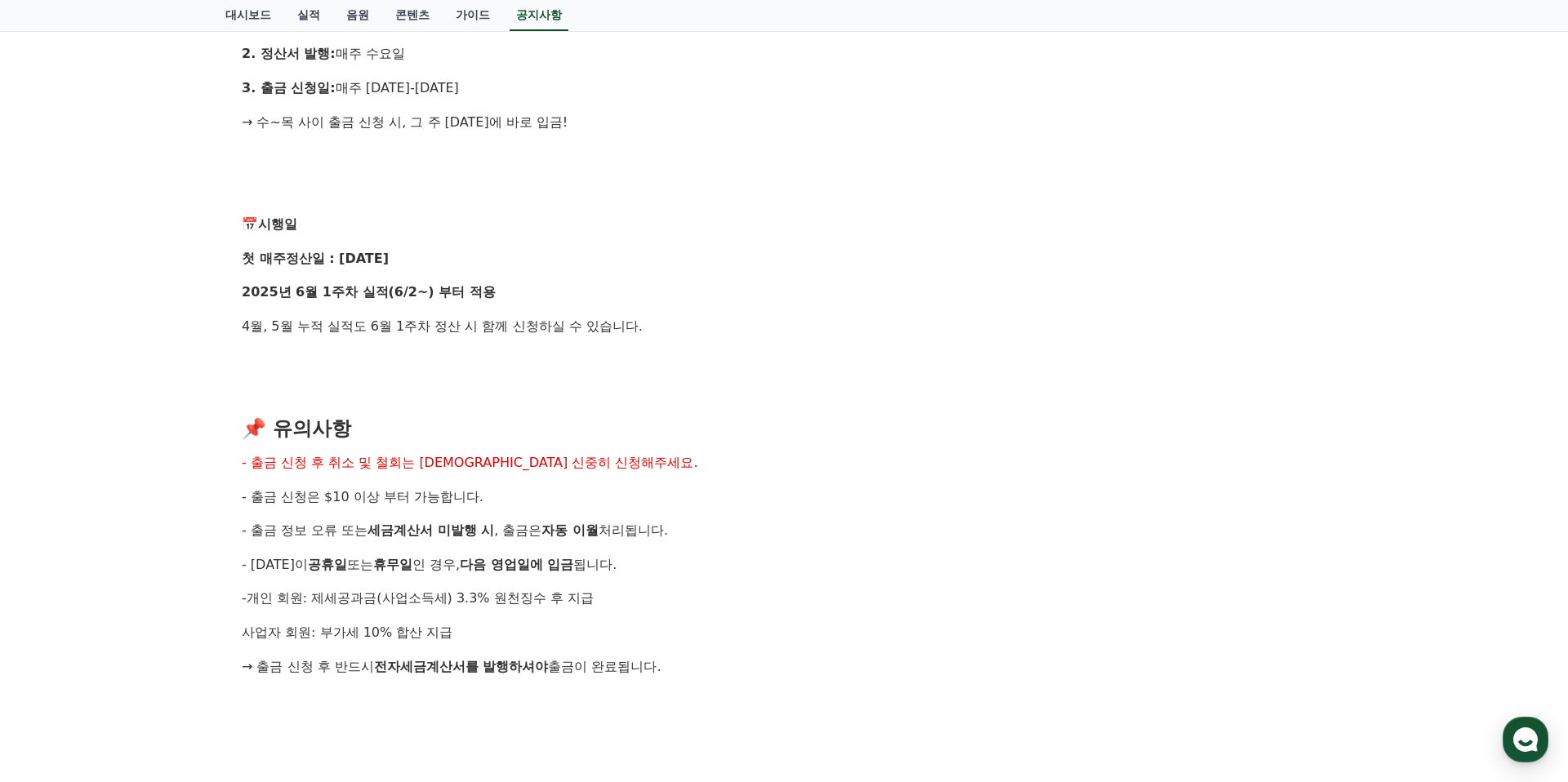
scroll to position [1332, 0]
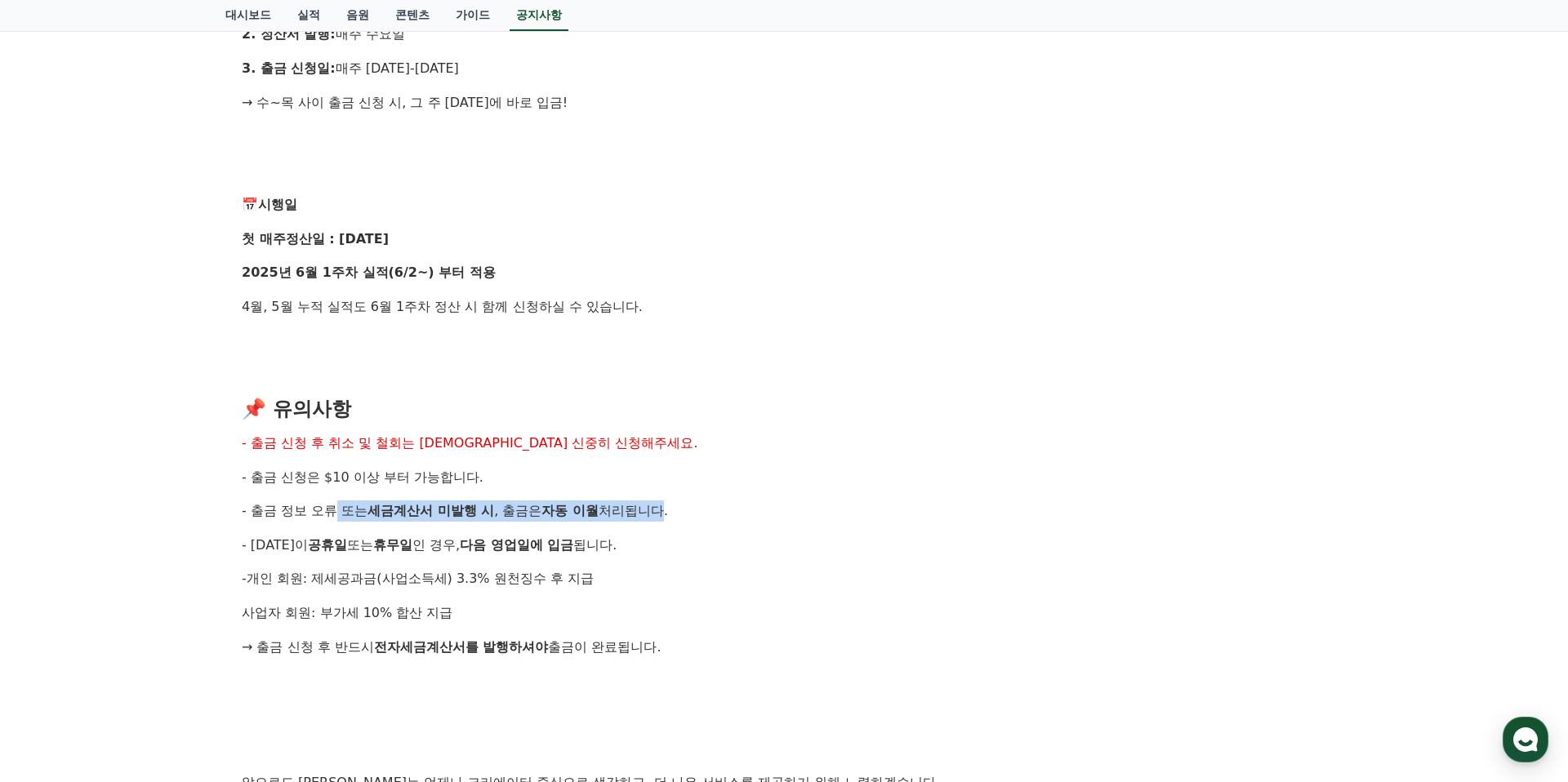
drag, startPoint x: 325, startPoint y: 516, endPoint x: 671, endPoint y: 521, distance: 346.0
click at [612, 520] on p "- 출금 정보 오류 또는 세금계산서 미발행 시 , 출금은 자동 이월 처리됩니다." at bounding box center [784, 511] width 1084 height 22
click at [684, 521] on p "- 출금 정보 오류 또는 세금계산서 미발행 시 , 출금은 자동 이월 처리됩니다." at bounding box center [784, 511] width 1084 height 22
drag, startPoint x: 318, startPoint y: 548, endPoint x: 376, endPoint y: 547, distance: 58.0
click at [376, 547] on p "- [DATE]이 공휴일 또는 휴무일 인 경우, 다음 영업일에 입금 됩니다." at bounding box center [784, 545] width 1084 height 22
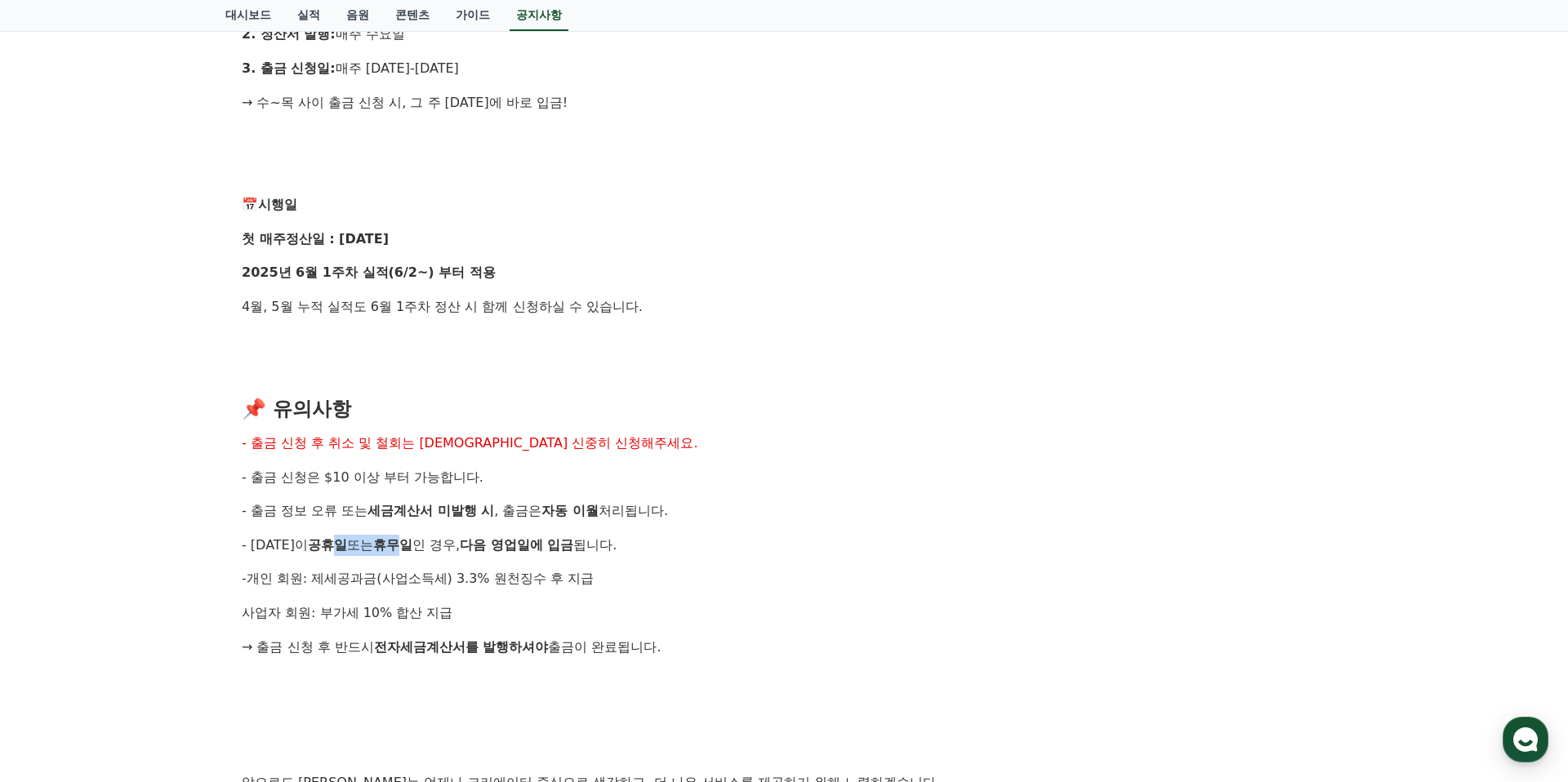
click at [376, 547] on strong "휴무일" at bounding box center [393, 545] width 39 height 16
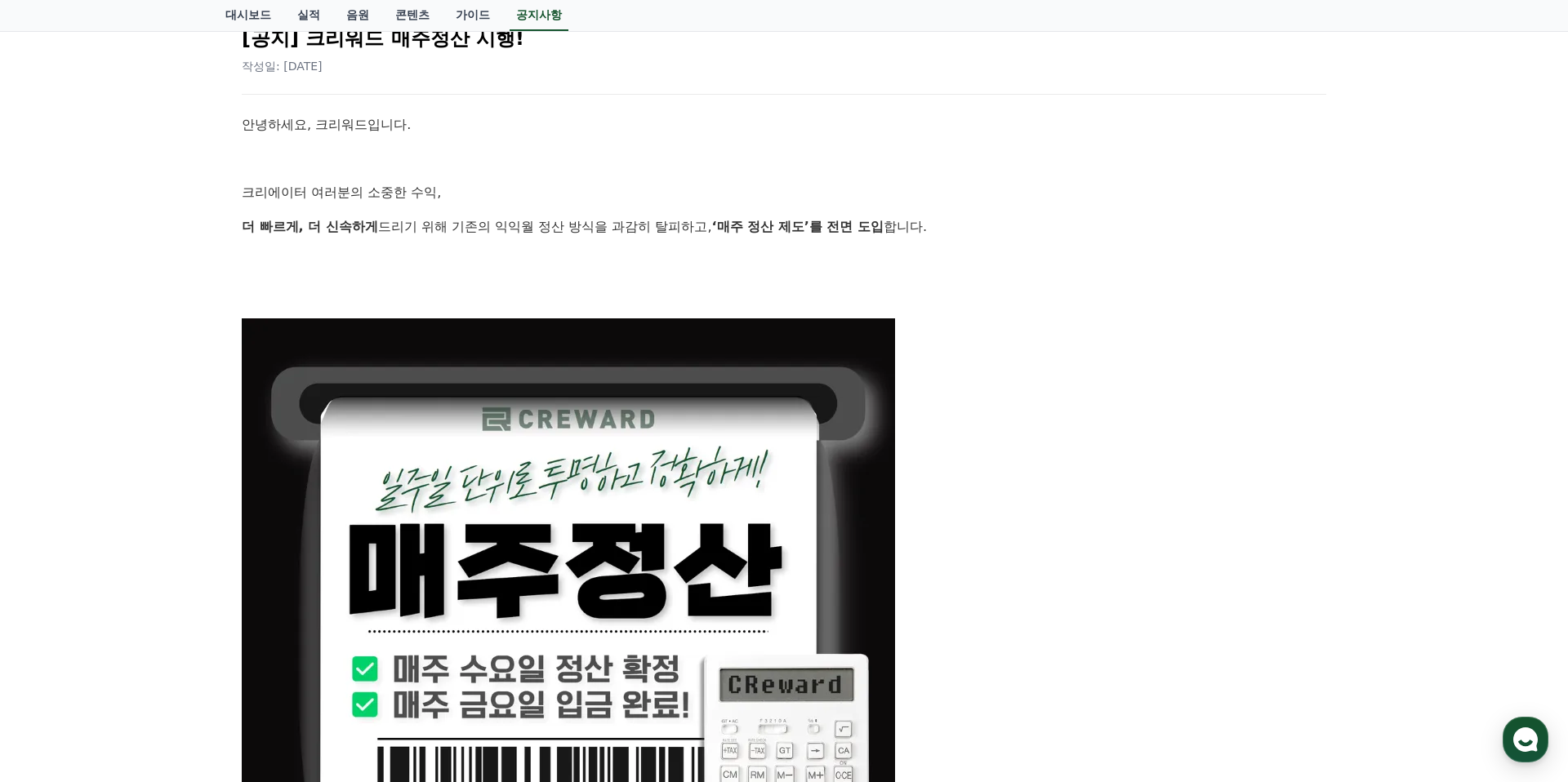
scroll to position [0, 0]
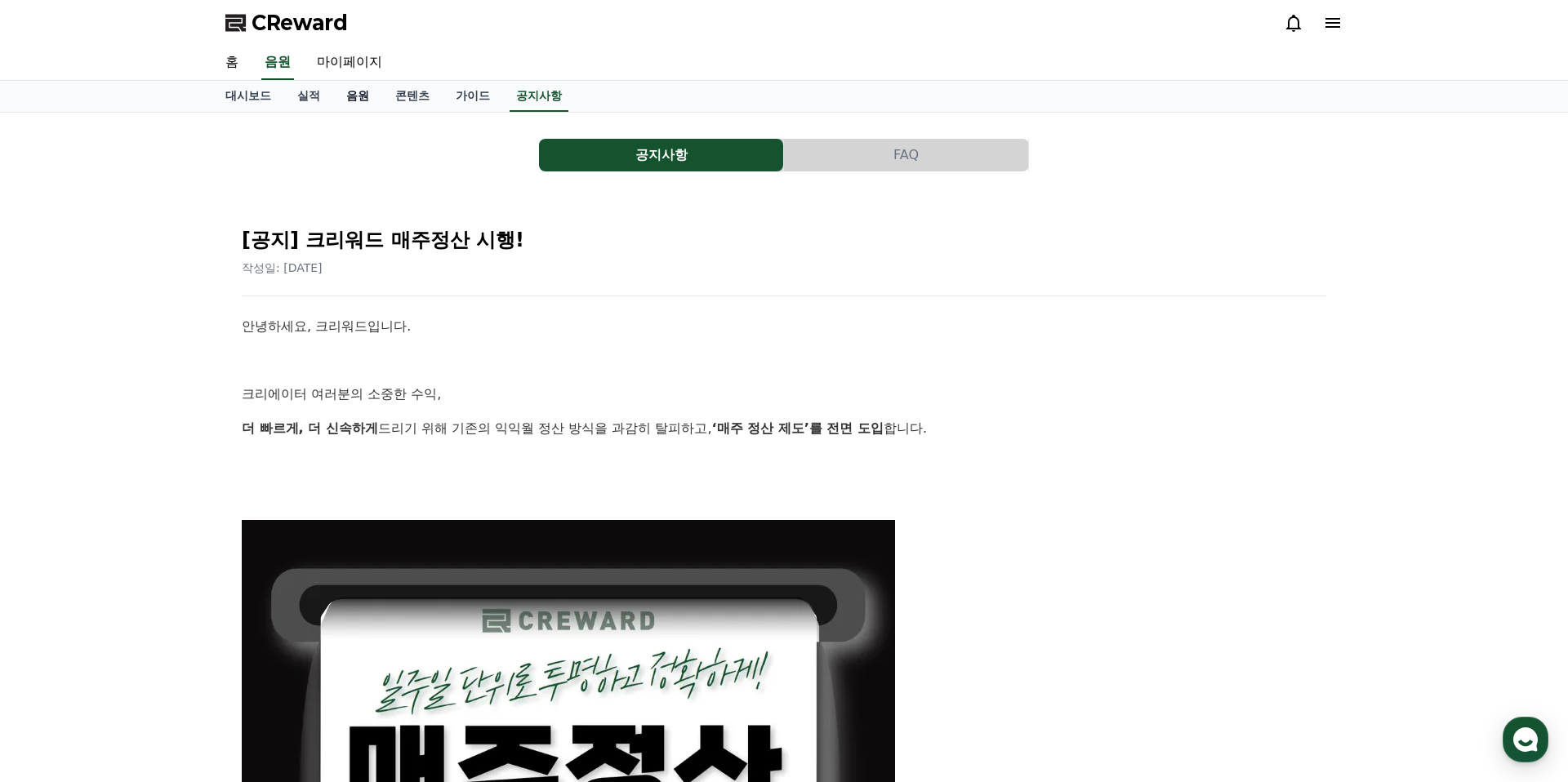
click at [333, 89] on link "음원" at bounding box center [357, 95] width 49 height 31
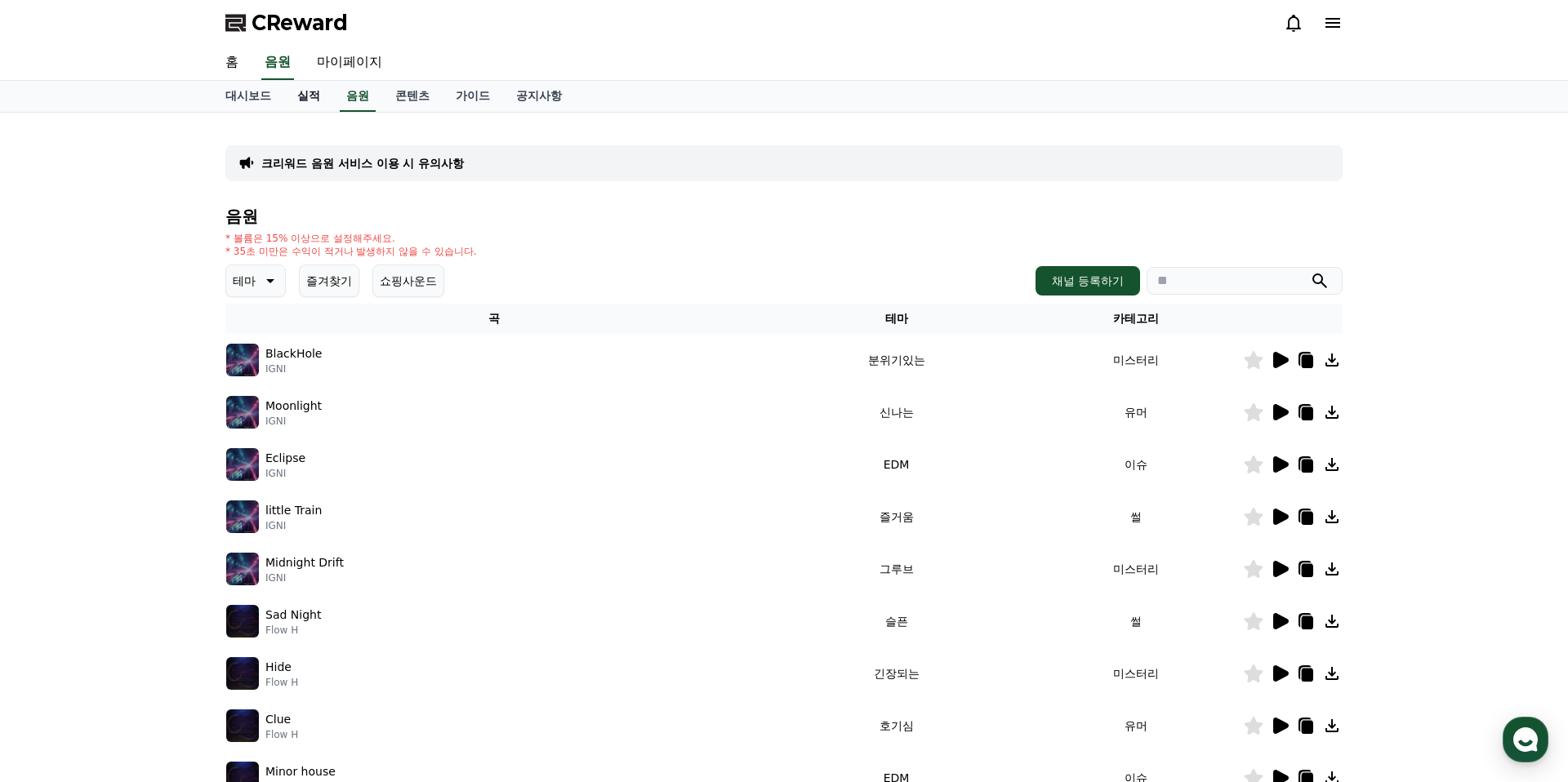
click at [299, 95] on link "실적" at bounding box center [308, 95] width 49 height 31
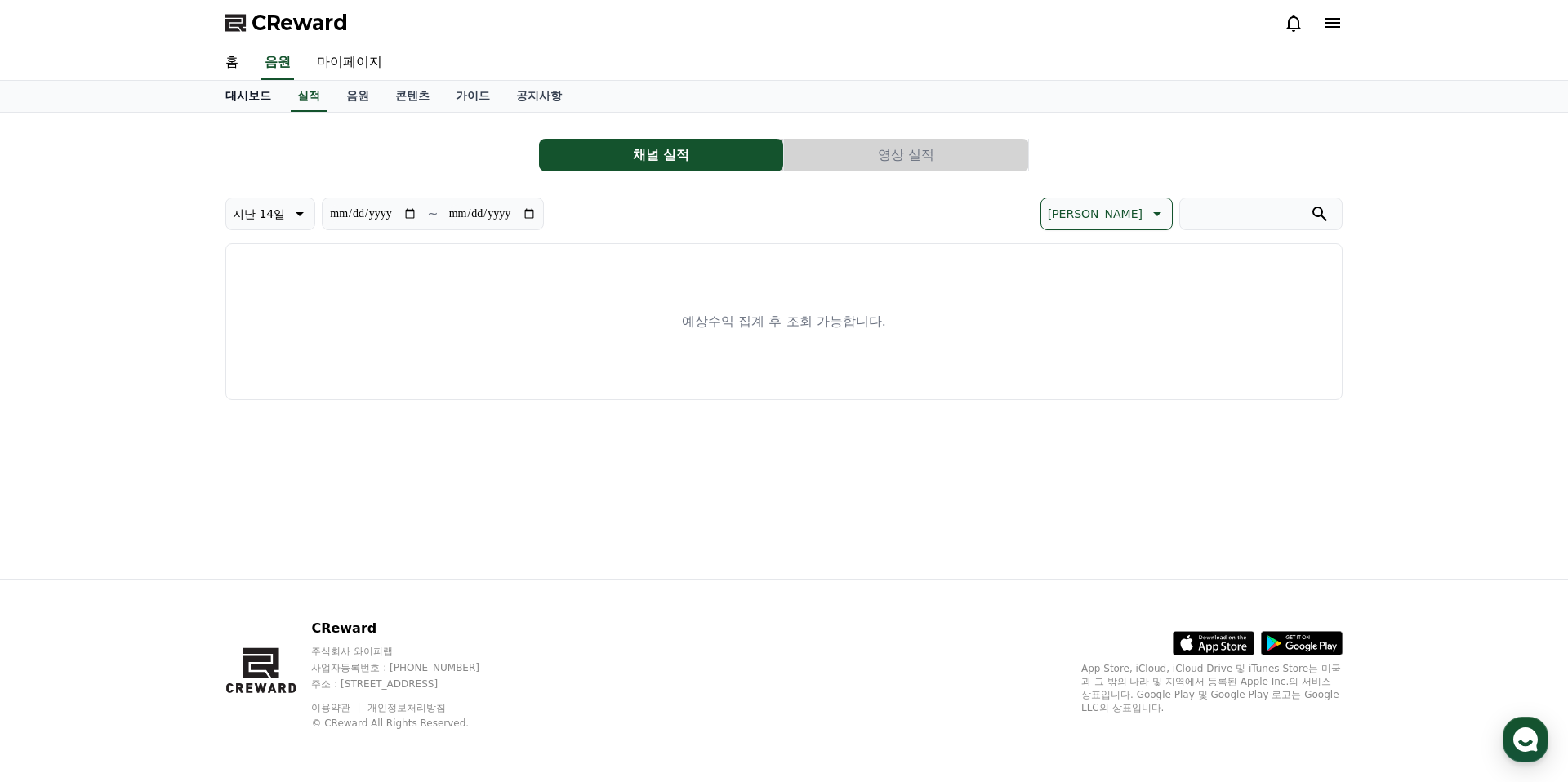
drag, startPoint x: 219, startPoint y: 102, endPoint x: 237, endPoint y: 99, distance: 18.2
click at [219, 102] on link "대시보드" at bounding box center [248, 95] width 72 height 31
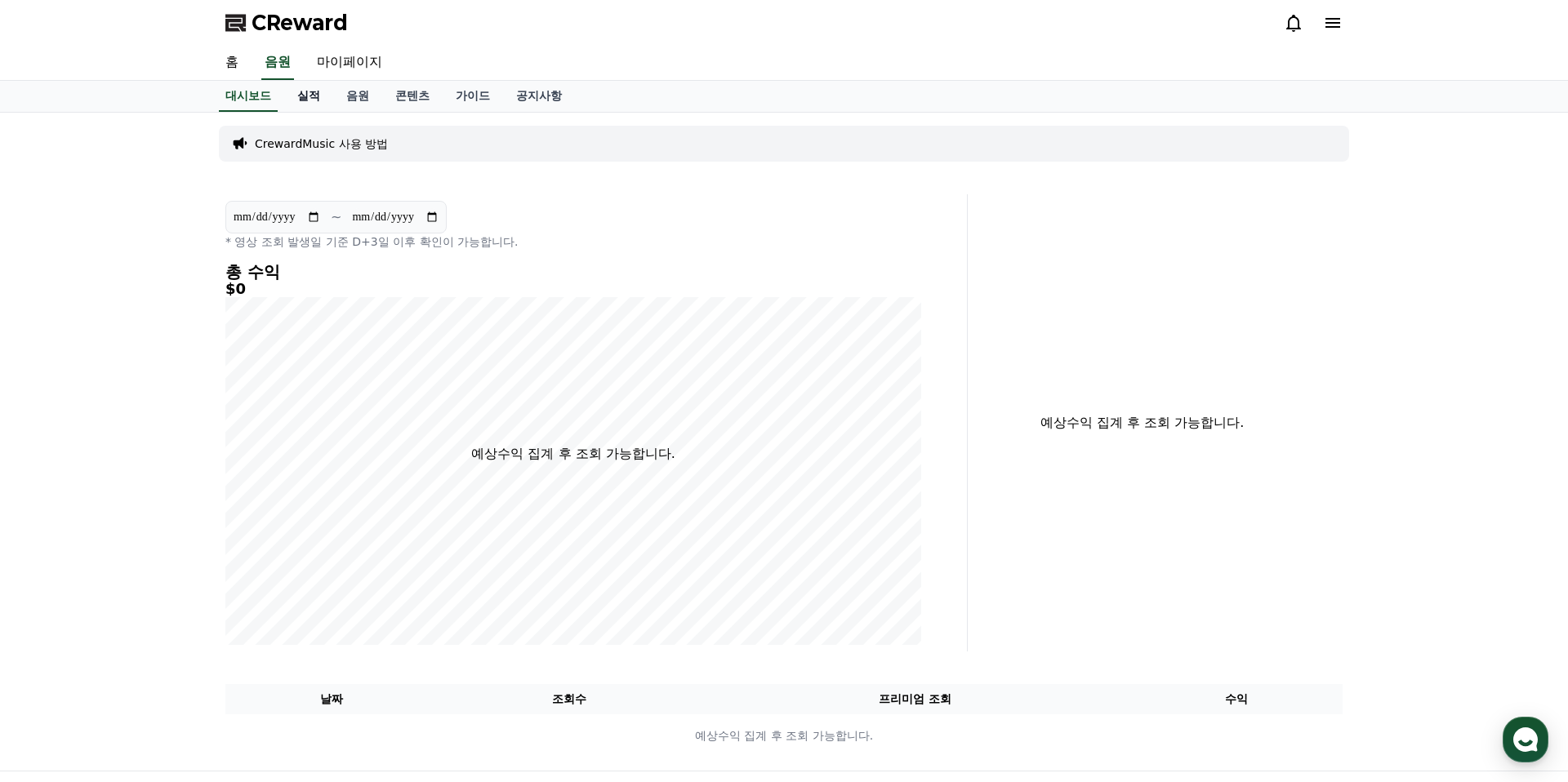
drag, startPoint x: 239, startPoint y: 98, endPoint x: 279, endPoint y: 92, distance: 40.4
click at [239, 98] on link "대시보드" at bounding box center [248, 95] width 59 height 31
click at [366, 57] on link "마이페이지" at bounding box center [349, 62] width 91 height 34
select select "**********"
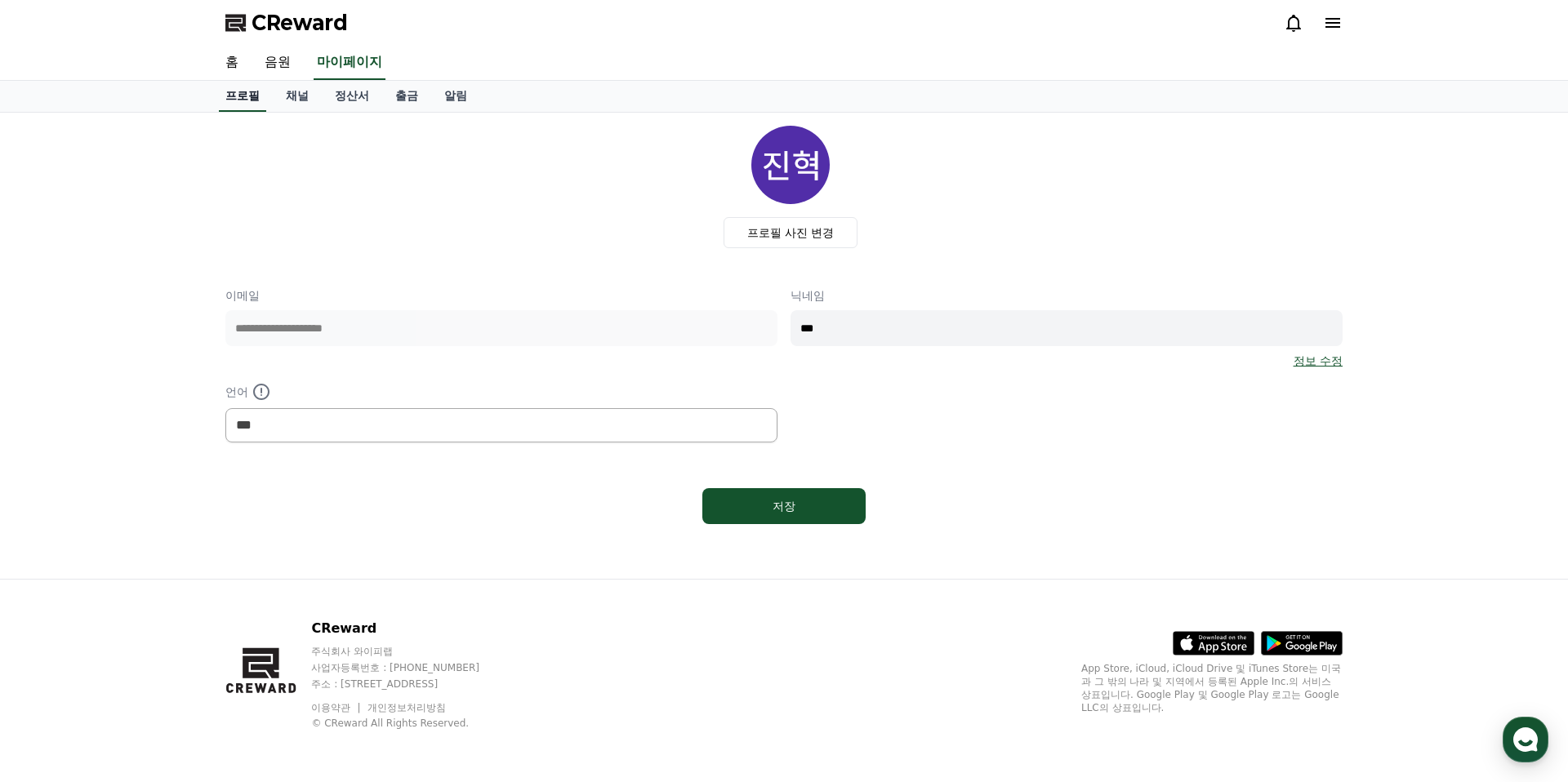
click at [232, 65] on link "홈" at bounding box center [232, 62] width 39 height 34
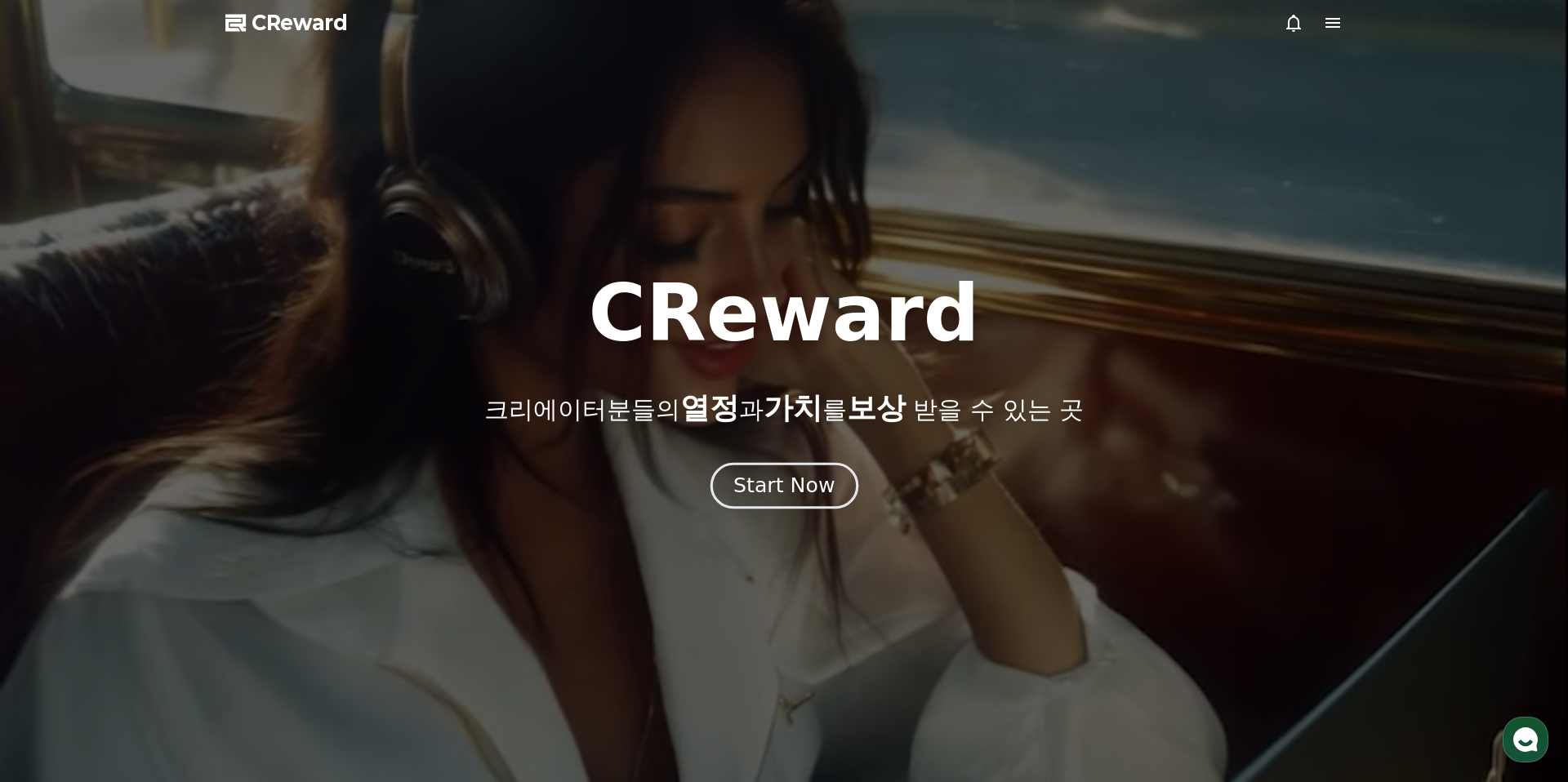
click at [777, 463] on button "Start Now" at bounding box center [784, 486] width 148 height 46
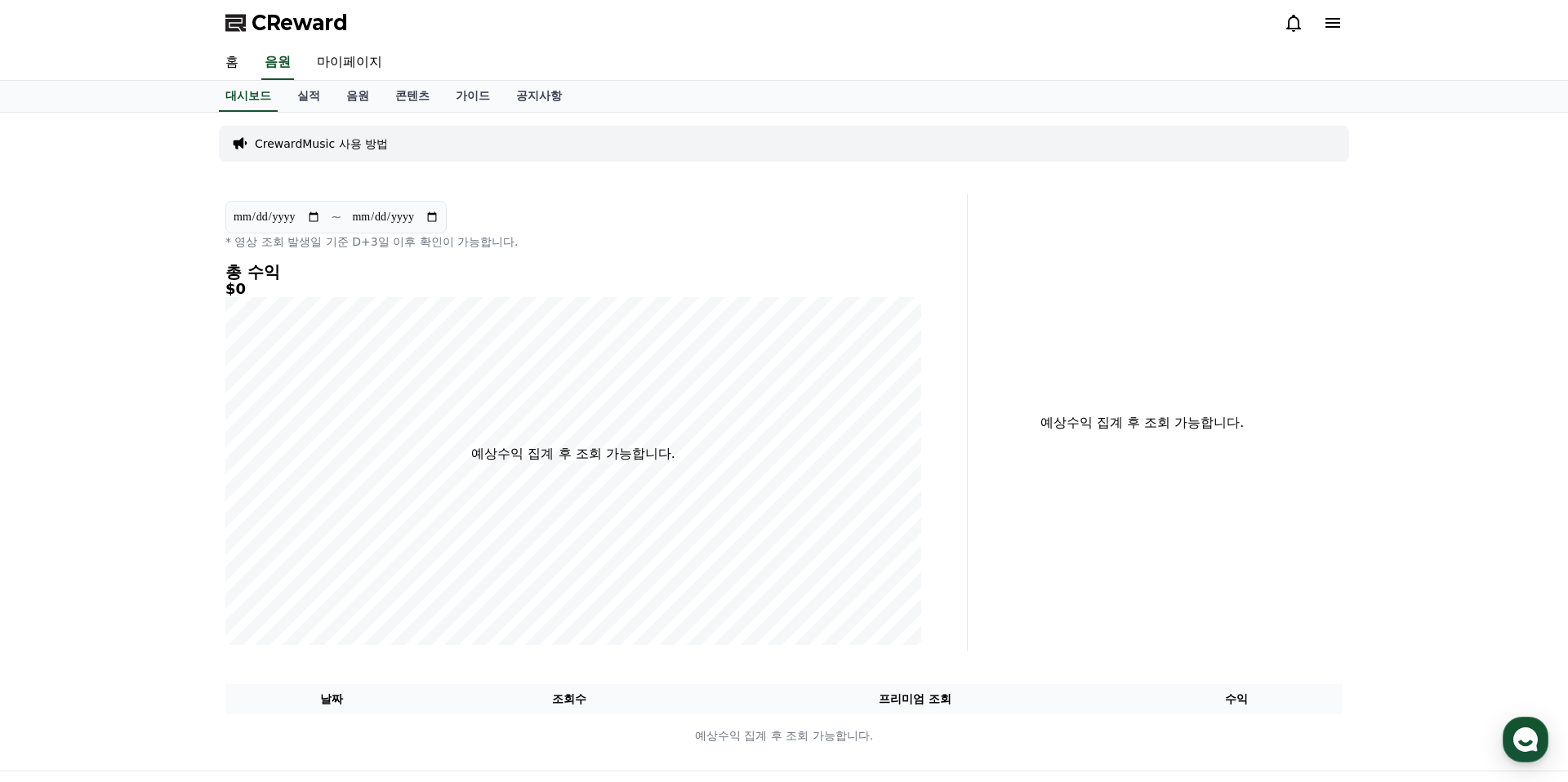
drag, startPoint x: 1320, startPoint y: 24, endPoint x: 1344, endPoint y: 22, distance: 24.1
click at [1343, 22] on div "CReward" at bounding box center [784, 22] width 1143 height 46
click at [1344, 22] on div "CReward" at bounding box center [784, 22] width 1143 height 46
click at [1332, 25] on icon at bounding box center [1333, 23] width 20 height 20
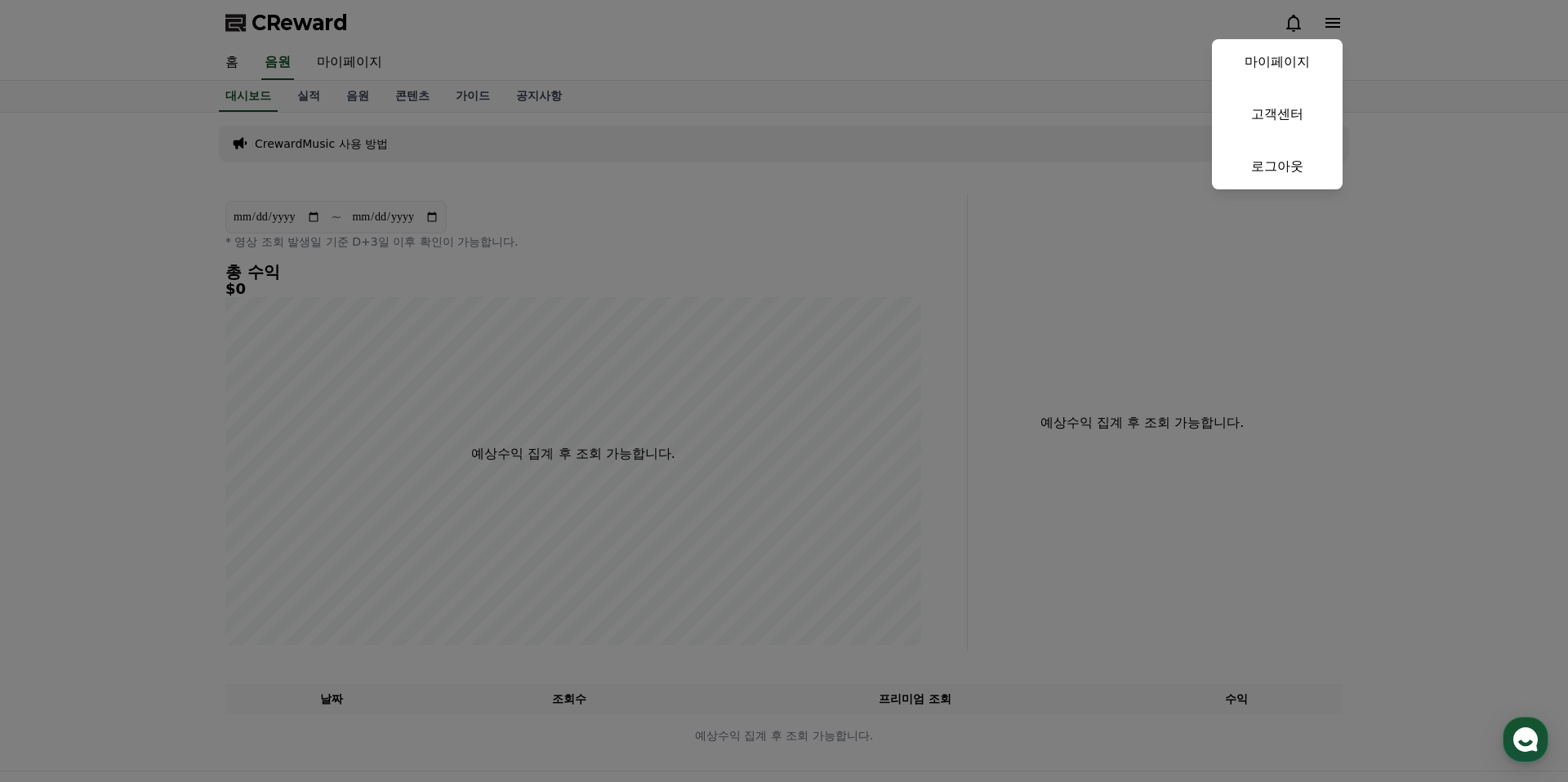
click at [1302, 24] on button "close" at bounding box center [784, 391] width 1568 height 782
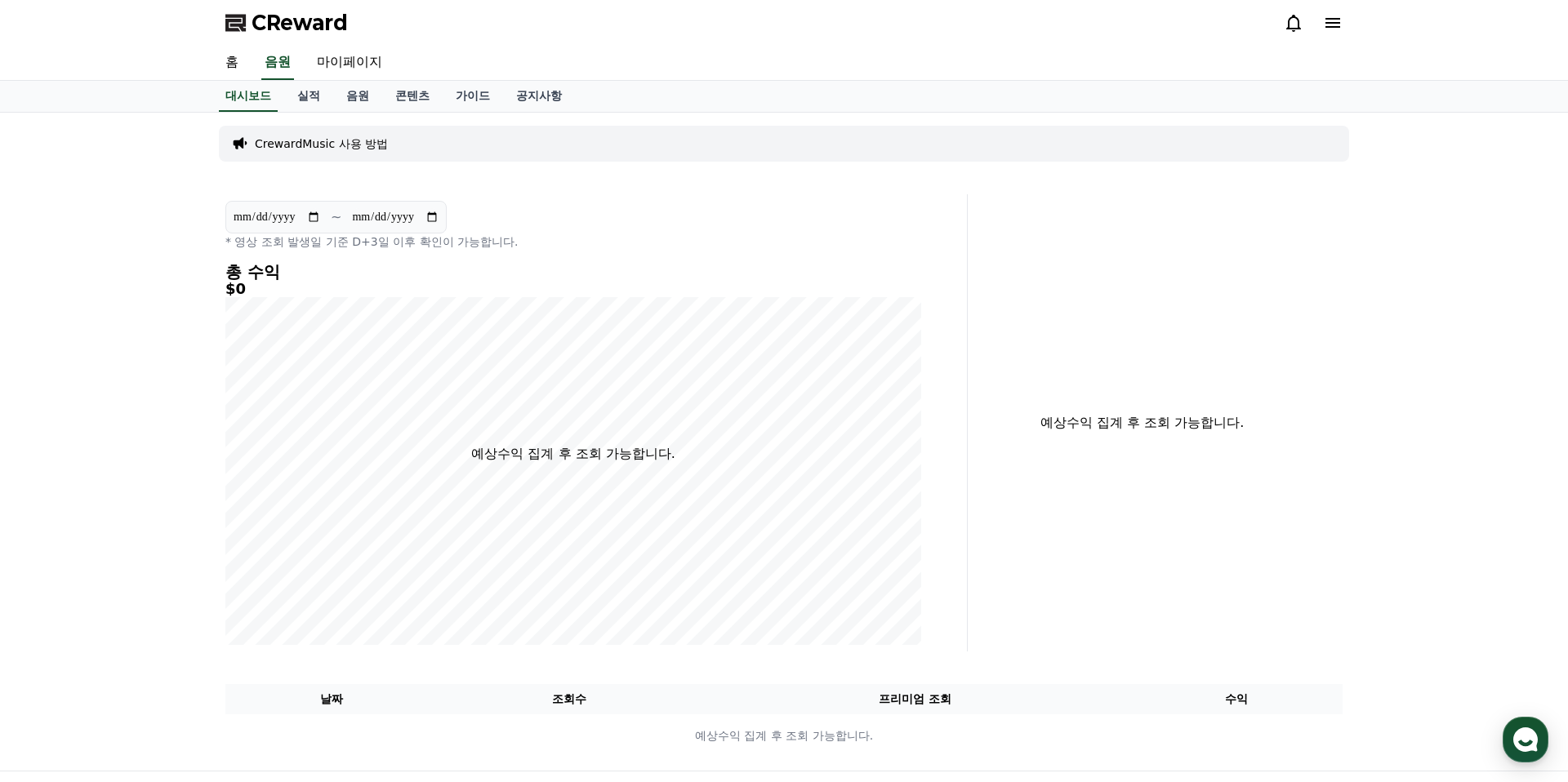
click at [1293, 22] on icon at bounding box center [1293, 23] width 20 height 20
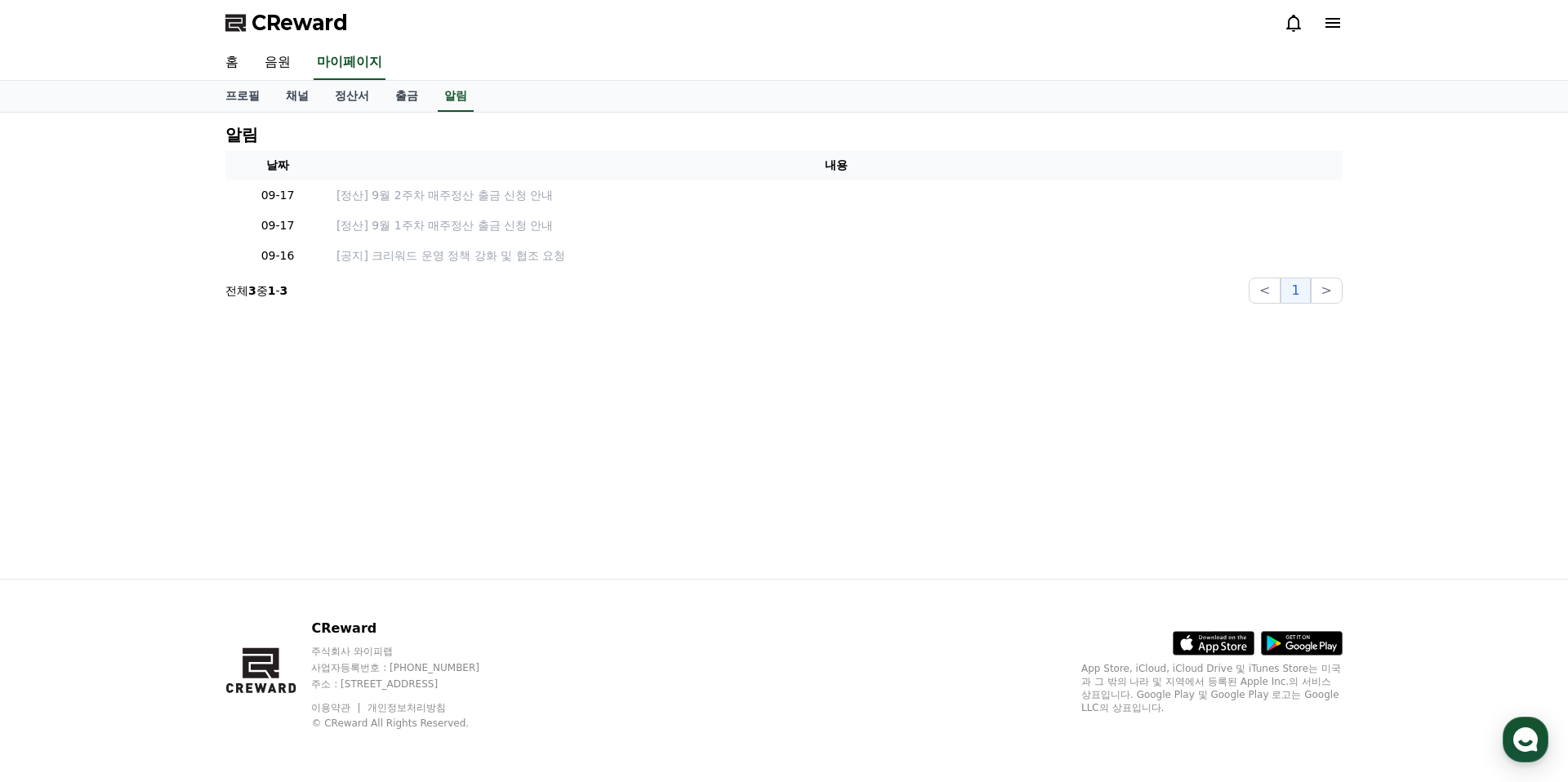
click at [1293, 22] on icon at bounding box center [1293, 23] width 20 height 20
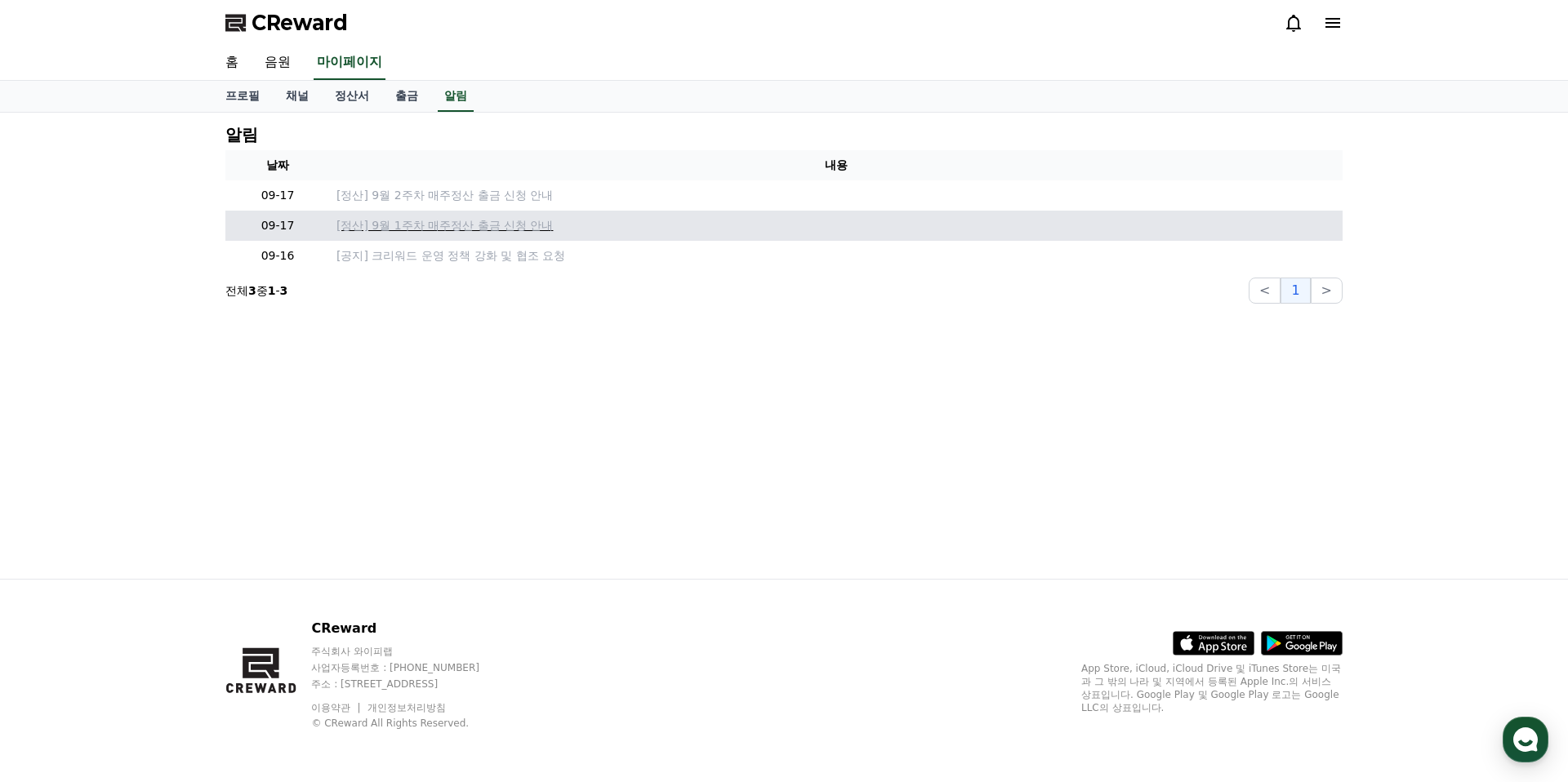
click at [393, 219] on p "[정산] 9월 1주차 매주정산 출금 신청 안내" at bounding box center [836, 226] width 999 height 17
